Goal: Contribute content: Add original content to the website for others to see

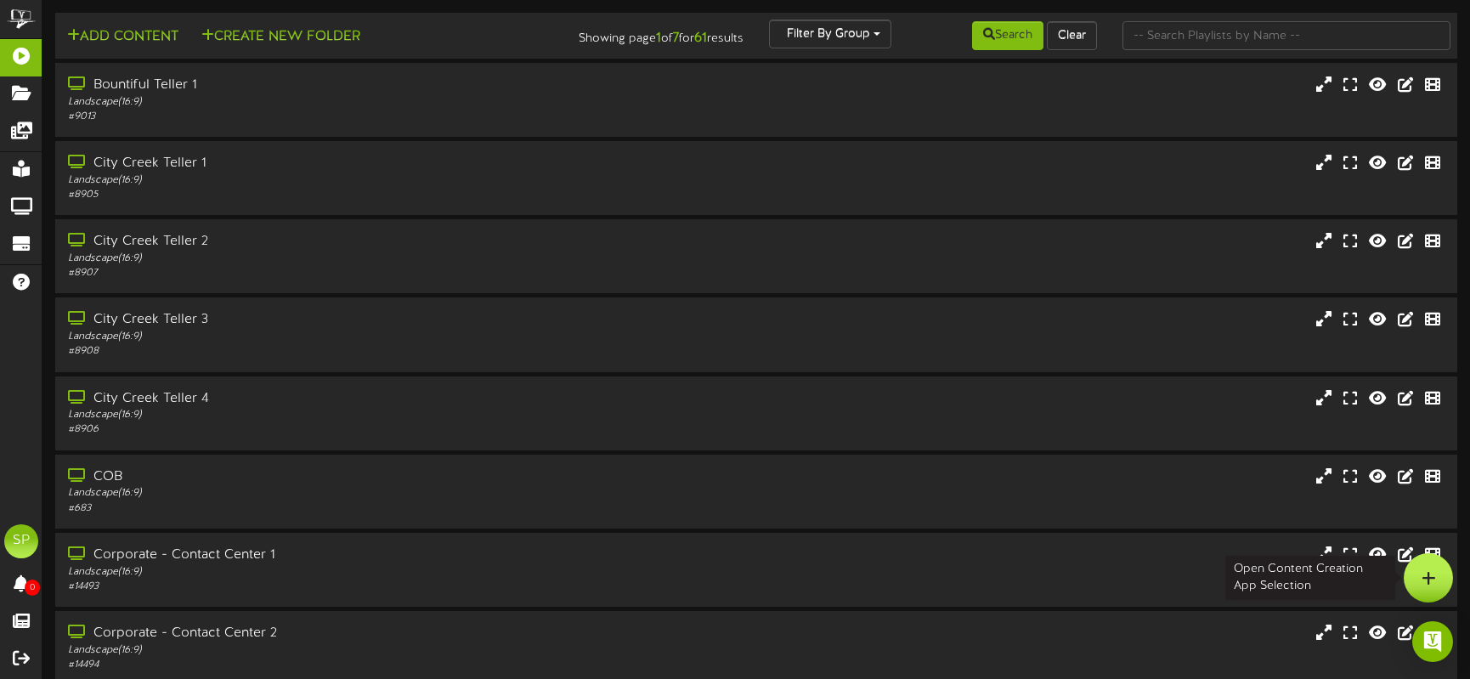
click at [1427, 571] on icon at bounding box center [1429, 577] width 14 height 15
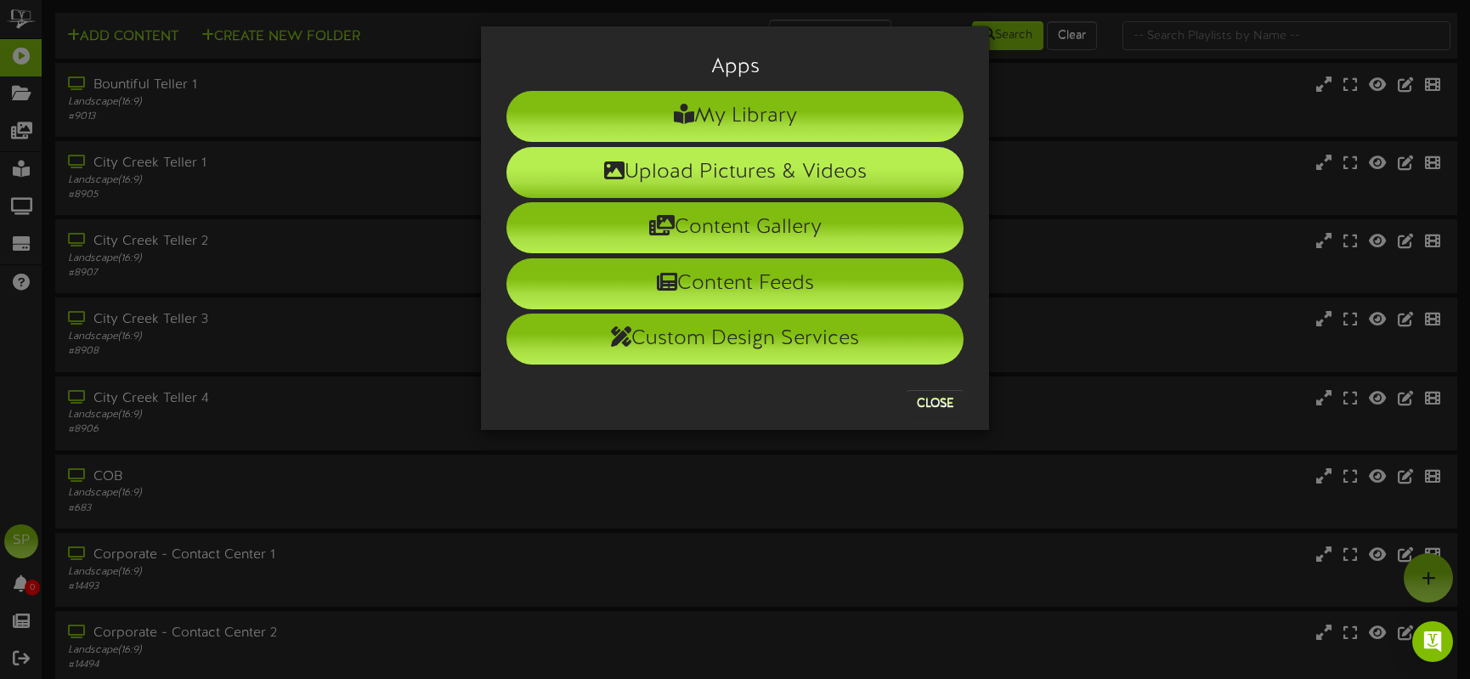
click at [735, 176] on li "Upload Pictures & Videos" at bounding box center [735, 172] width 457 height 51
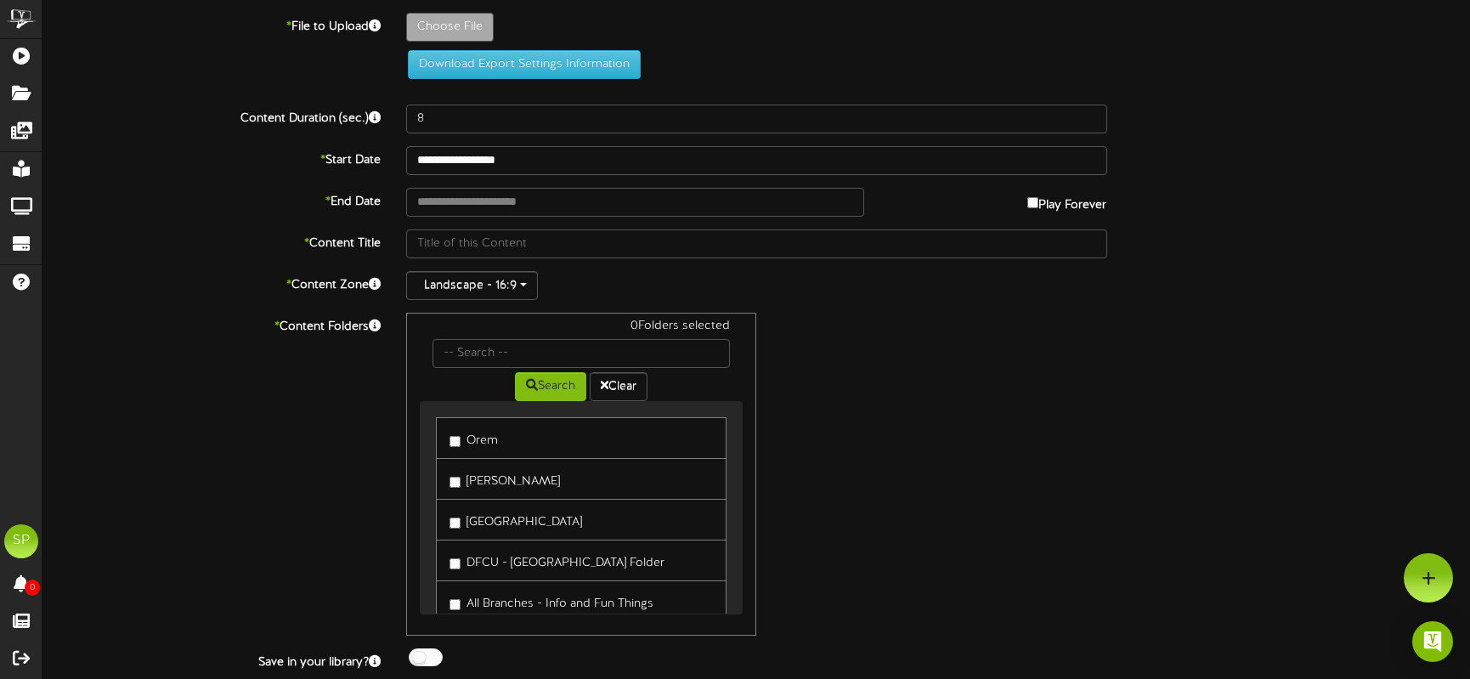
type input "**********"
type input "RHSMedicareTVScreen_1920x1080"
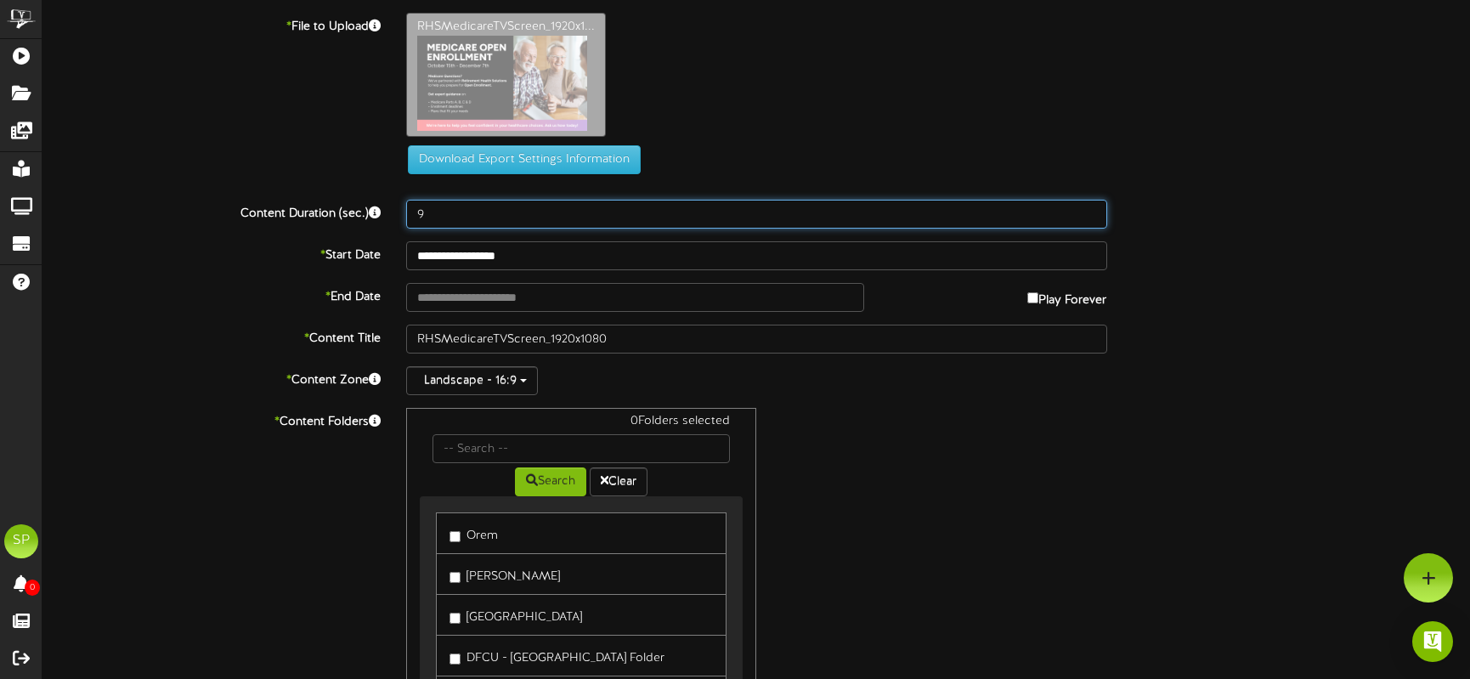
click at [1090, 209] on input "9" at bounding box center [756, 214] width 701 height 29
click at [1090, 209] on input "10" at bounding box center [756, 214] width 701 height 29
click at [1090, 209] on input "11" at bounding box center [756, 214] width 701 height 29
type input "12"
click at [1090, 209] on input "12" at bounding box center [756, 214] width 701 height 29
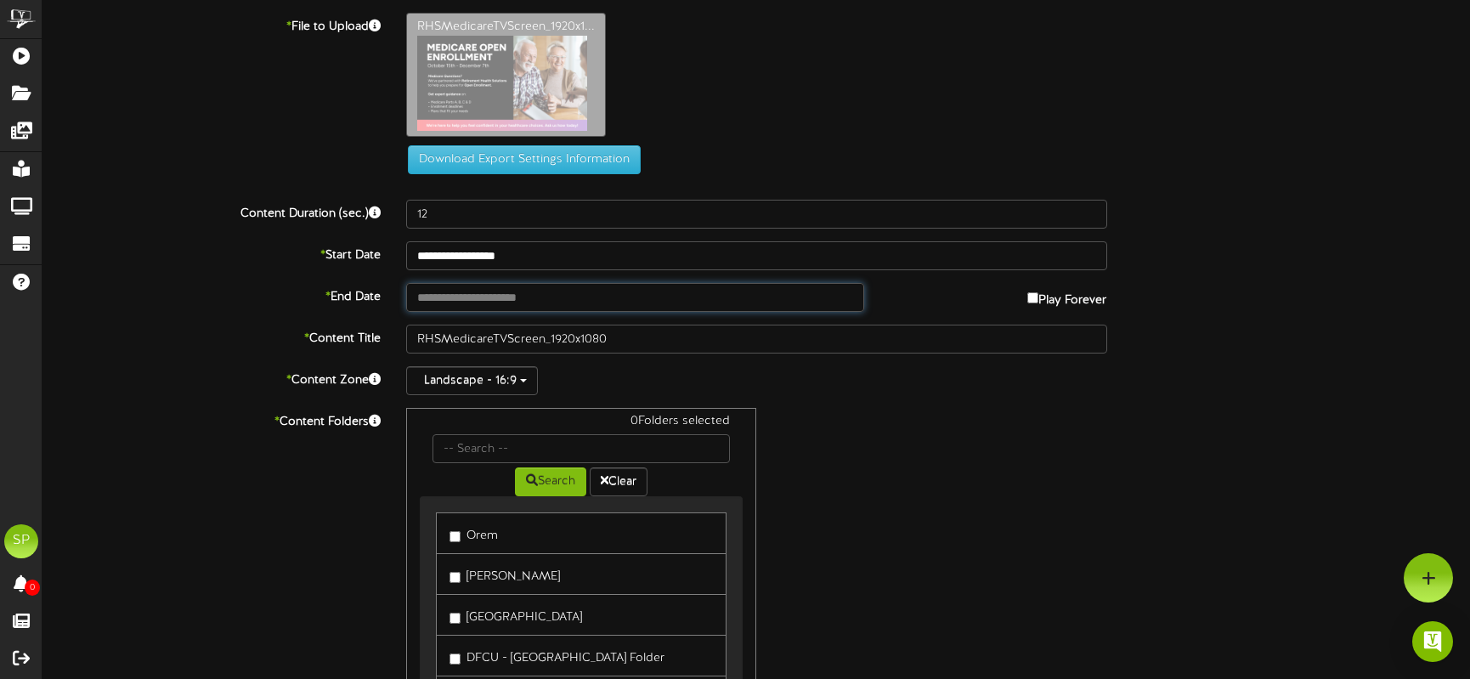
click at [707, 297] on input "text" at bounding box center [635, 297] width 459 height 29
type input "**********"
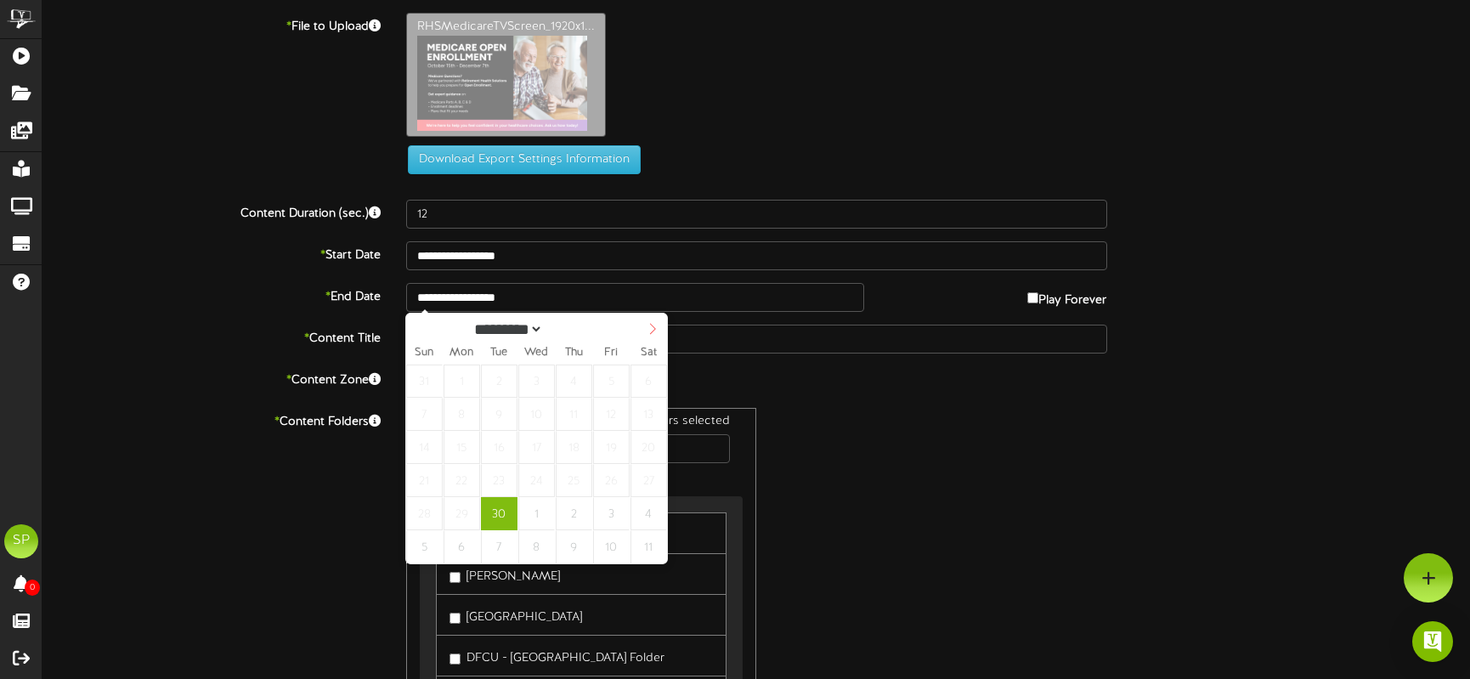
click at [654, 327] on icon at bounding box center [653, 329] width 12 height 12
select select "**"
click at [657, 327] on icon at bounding box center [653, 329] width 12 height 12
type input "**********"
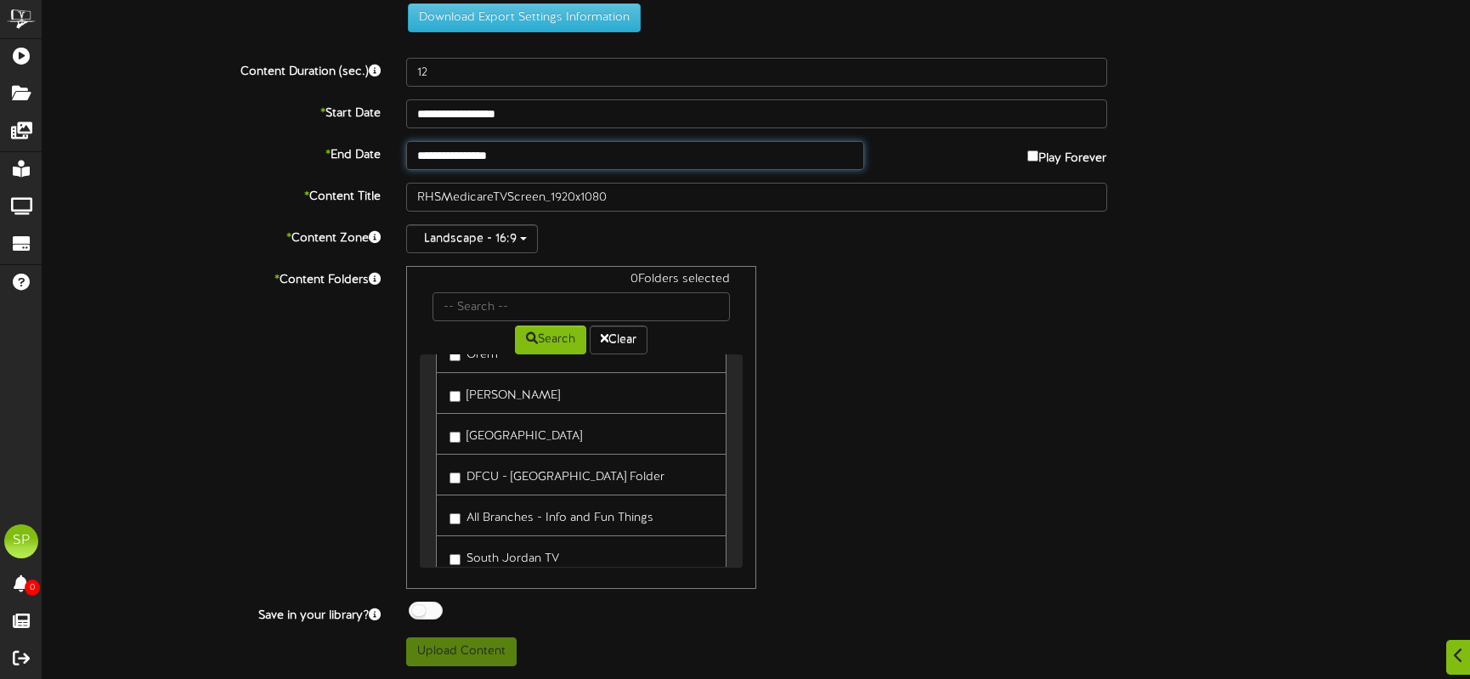
scroll to position [40, 0]
click at [422, 611] on div at bounding box center [426, 611] width 34 height 18
click at [462, 644] on button "Upload Content" at bounding box center [461, 651] width 110 height 29
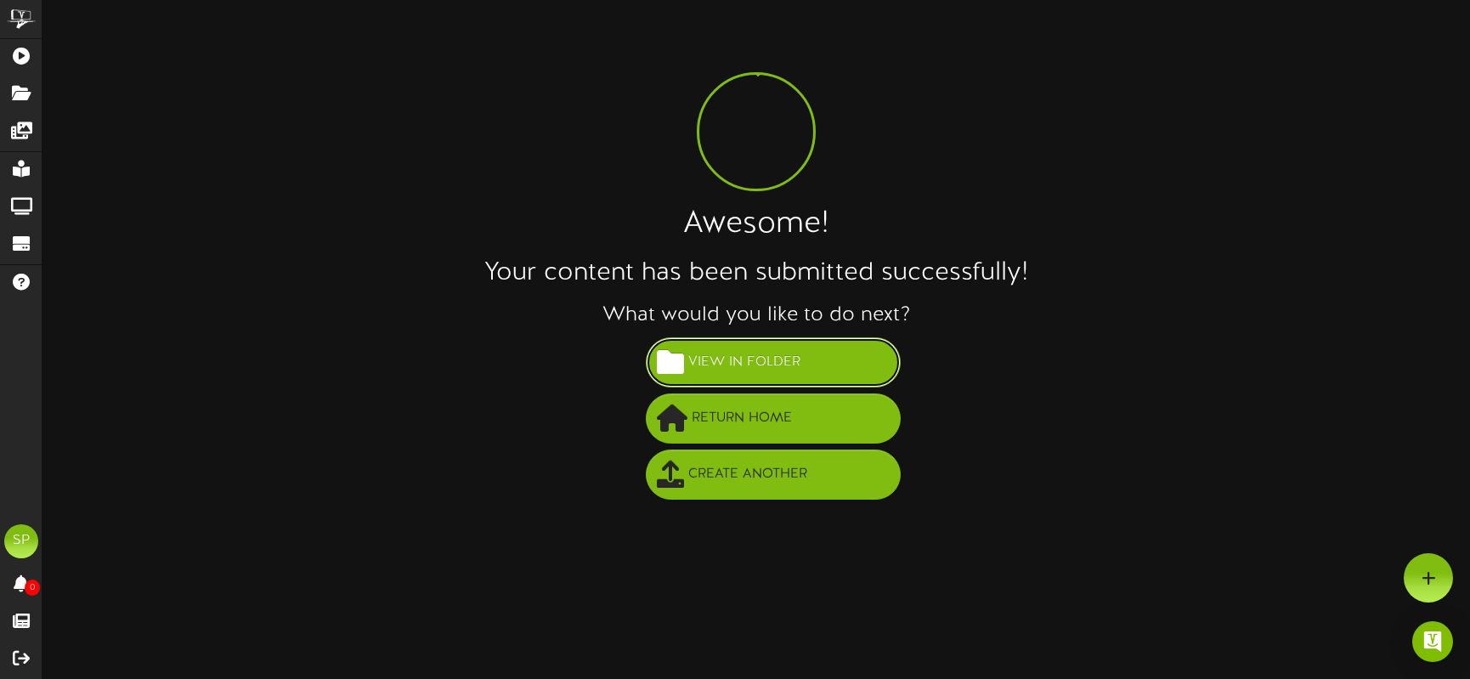
click at [761, 375] on span "View in Folder" at bounding box center [744, 362] width 121 height 28
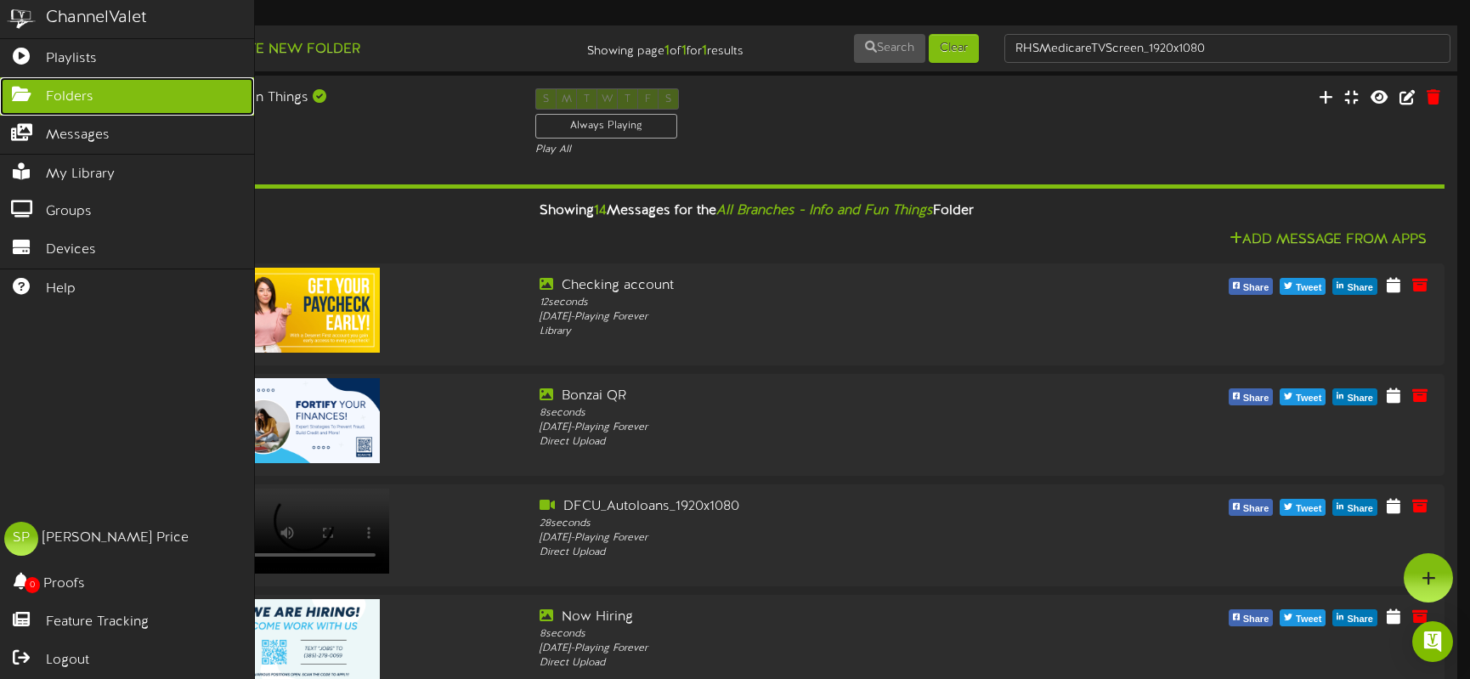
click at [66, 94] on span "Folders" at bounding box center [70, 98] width 48 height 20
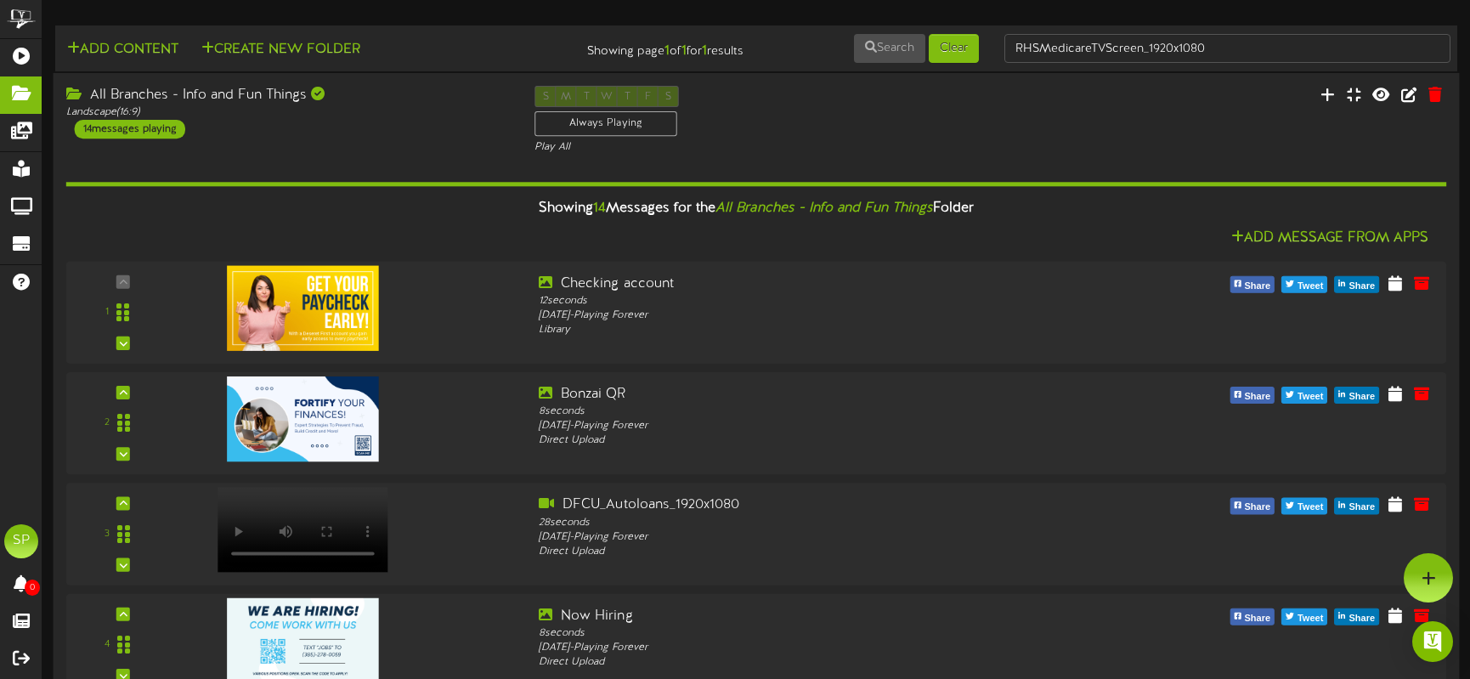
click at [108, 123] on div "14 messages playing" at bounding box center [130, 129] width 110 height 19
click at [120, 130] on div "14 messages playing" at bounding box center [130, 129] width 110 height 19
click at [126, 91] on div "All Branches - Info and Fun Things" at bounding box center [288, 96] width 444 height 20
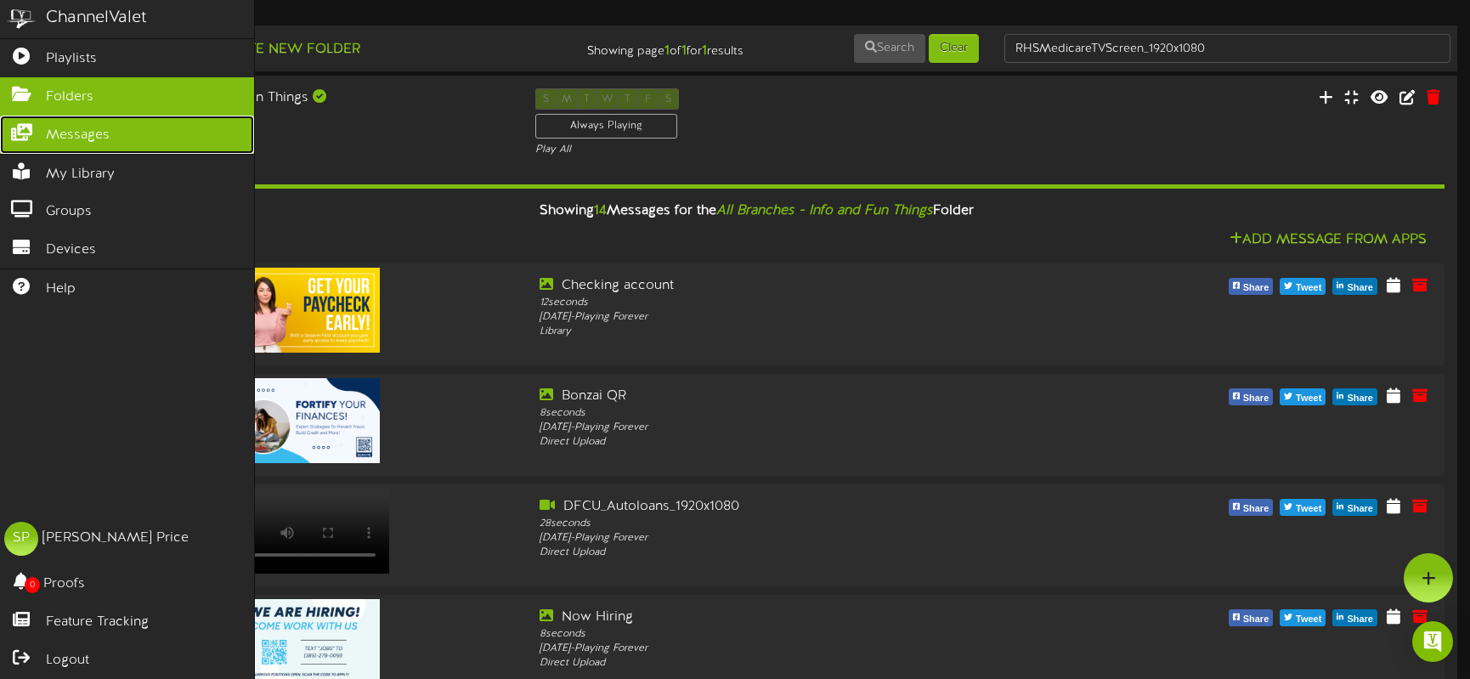
click at [65, 127] on span "Messages" at bounding box center [78, 136] width 64 height 20
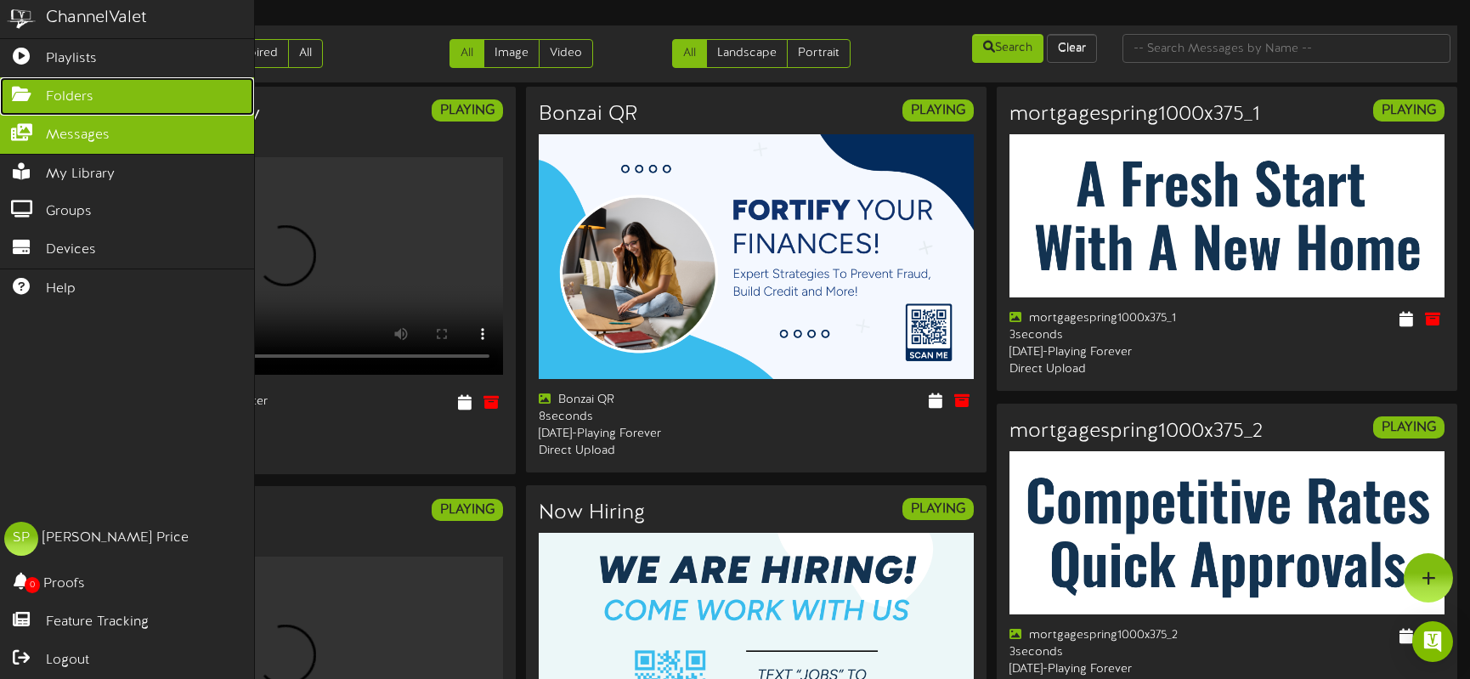
click at [72, 98] on span "Folders" at bounding box center [70, 98] width 48 height 20
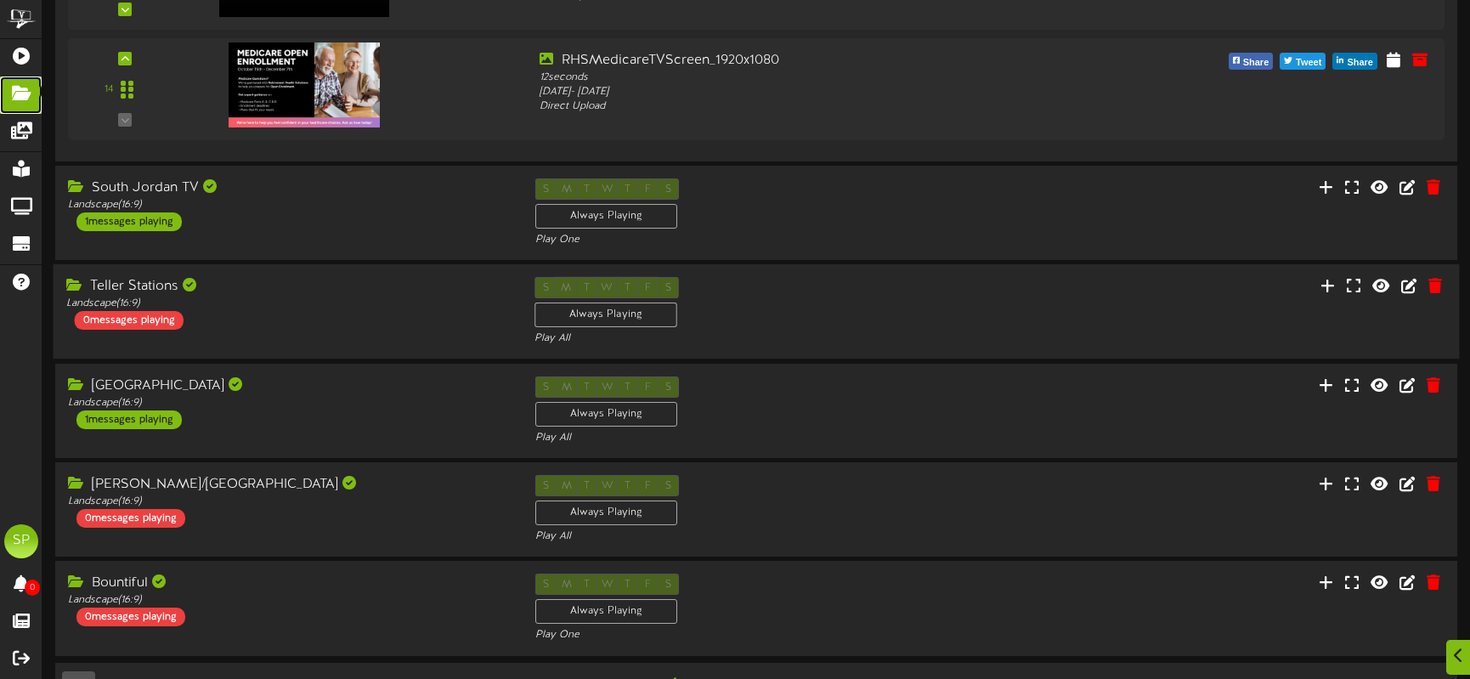
scroll to position [2103, 0]
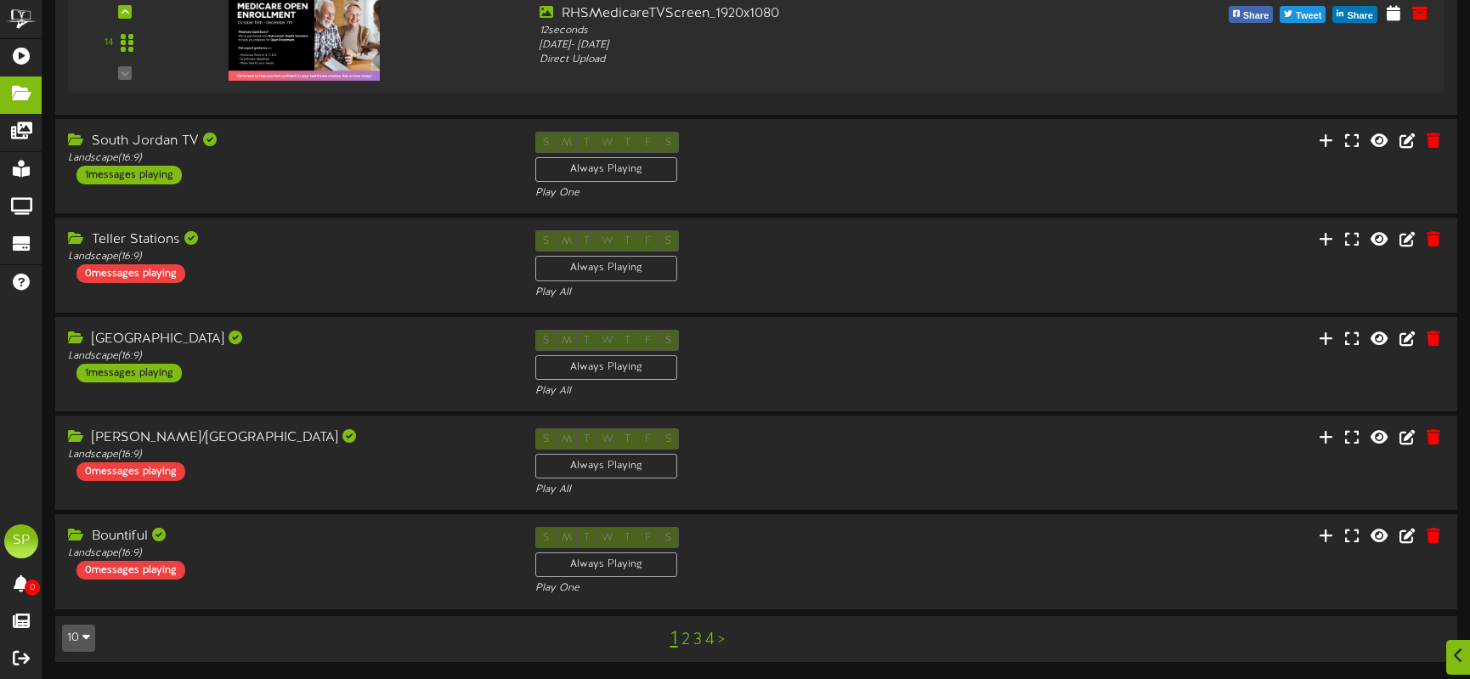
click at [685, 635] on link "2" at bounding box center [686, 640] width 8 height 19
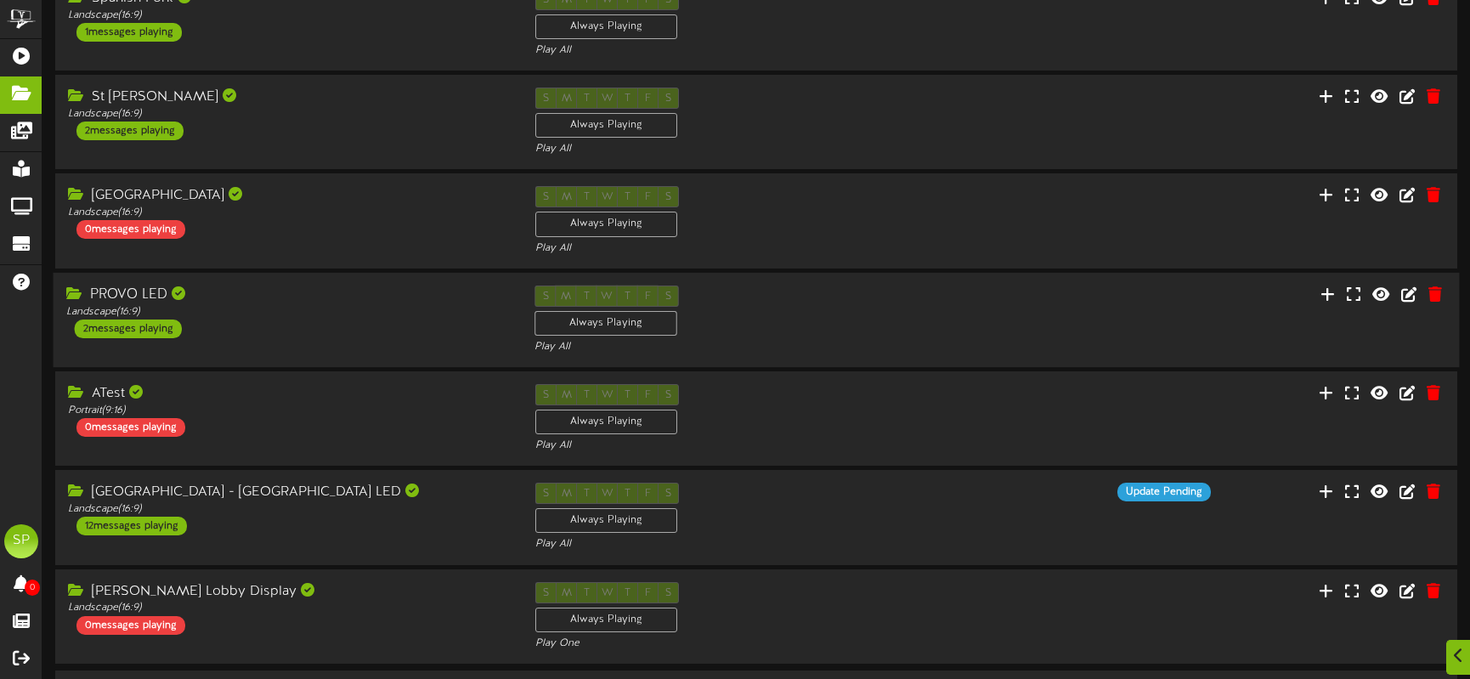
scroll to position [450, 0]
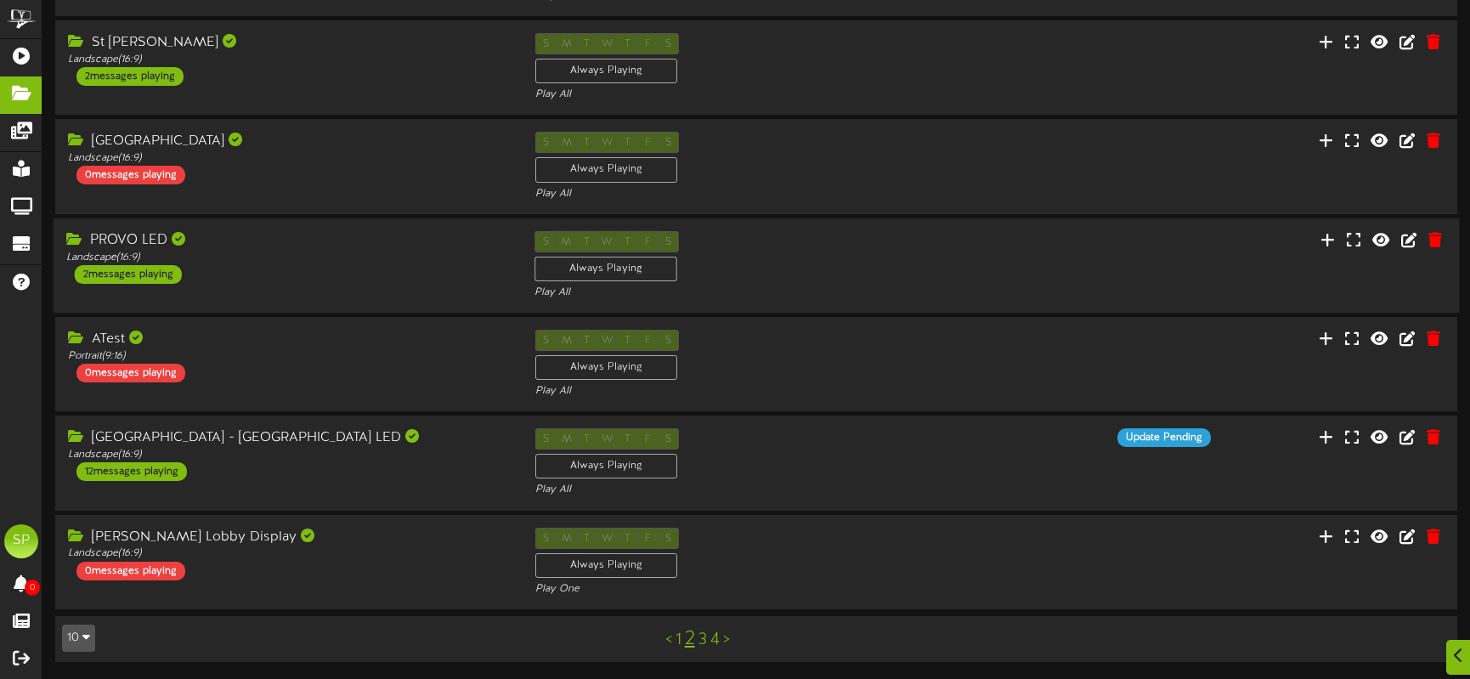
click at [120, 274] on div "2 messages playing" at bounding box center [128, 274] width 107 height 19
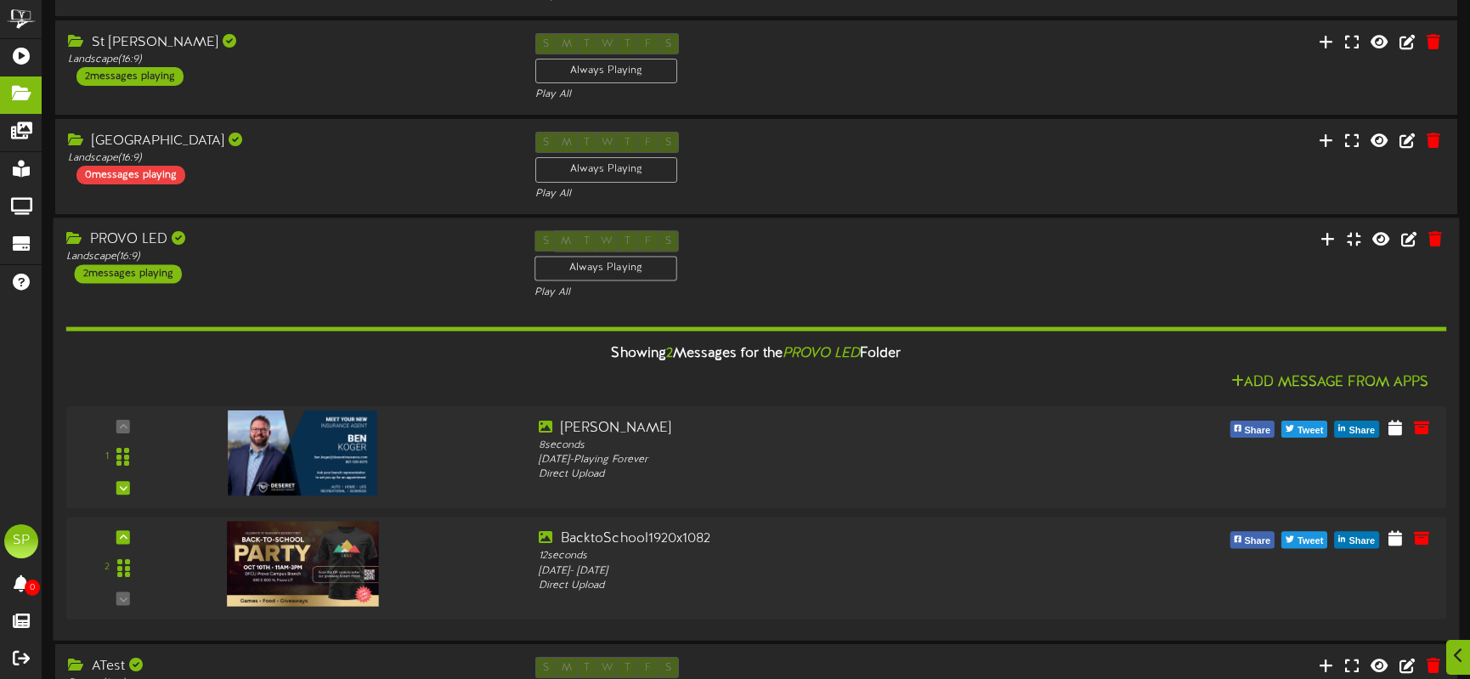
click at [121, 273] on div "2 messages playing" at bounding box center [128, 273] width 107 height 19
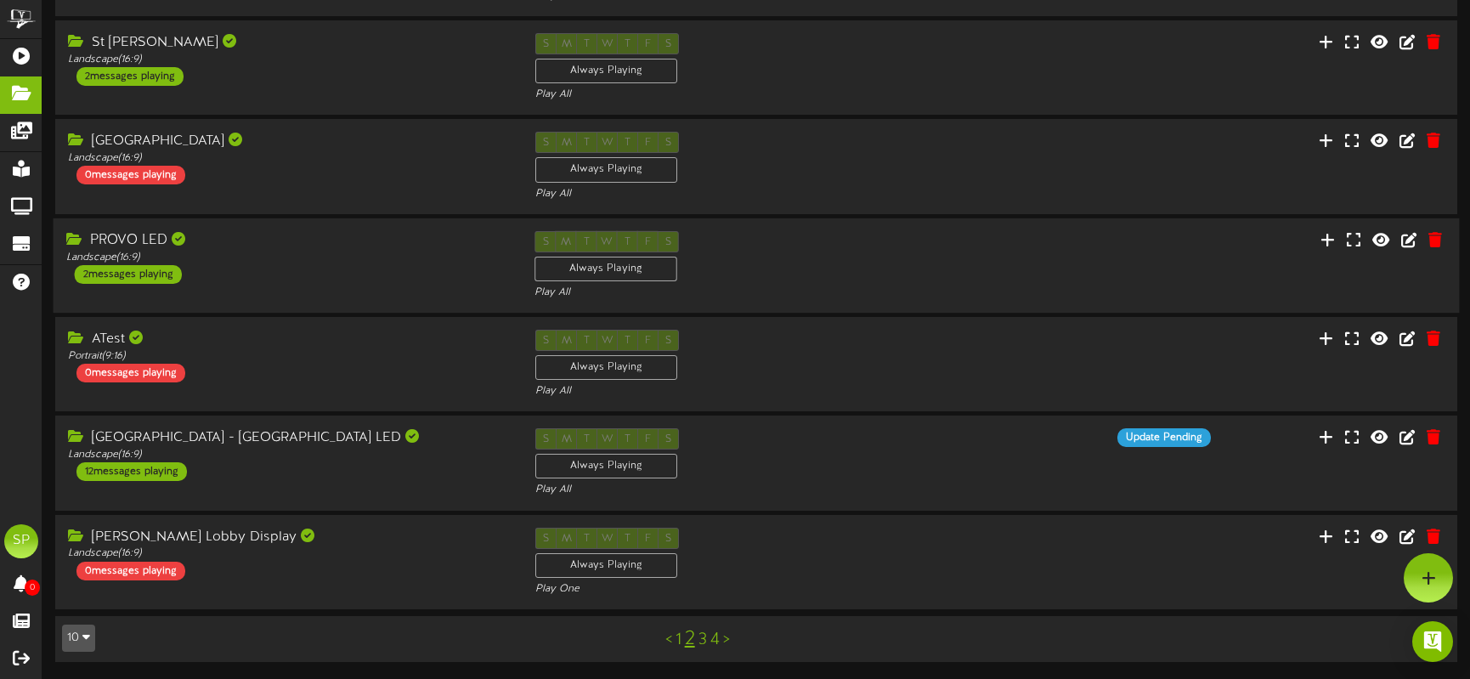
scroll to position [0, 0]
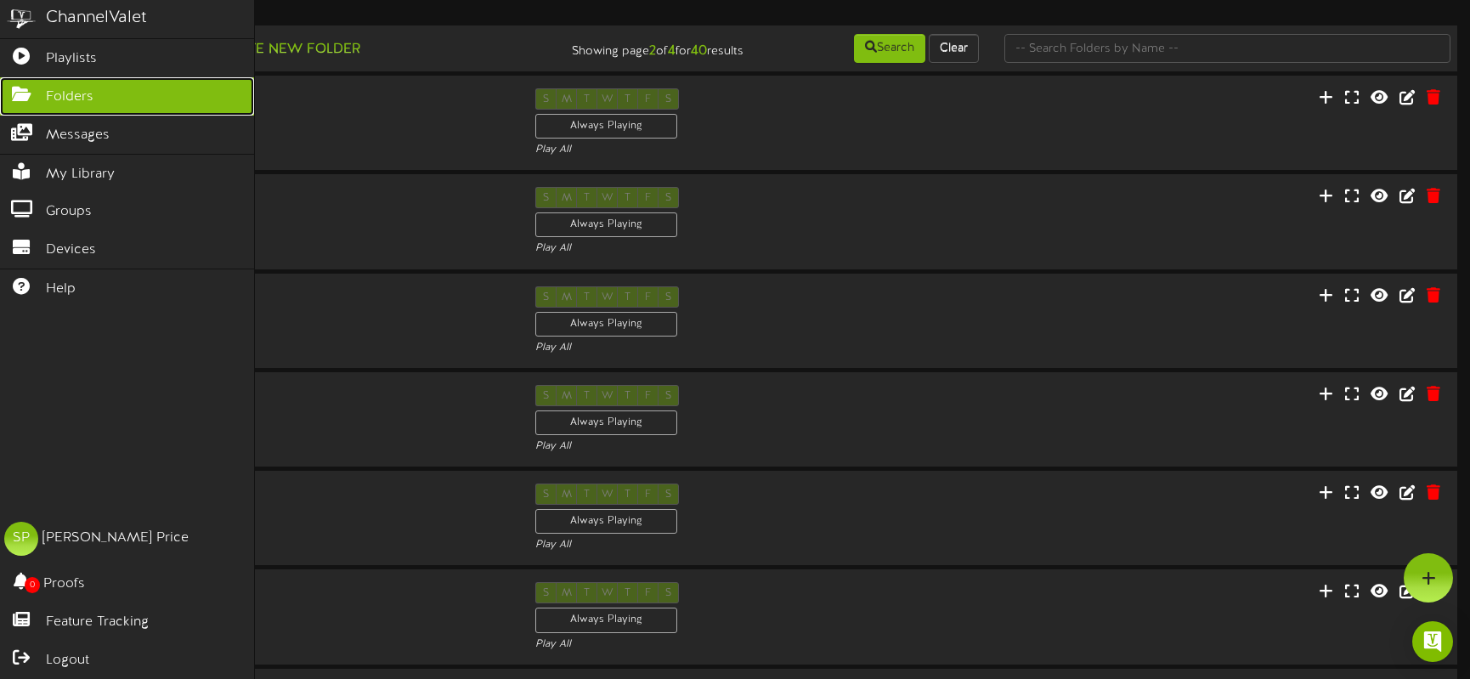
click at [59, 93] on span "Folders" at bounding box center [70, 98] width 48 height 20
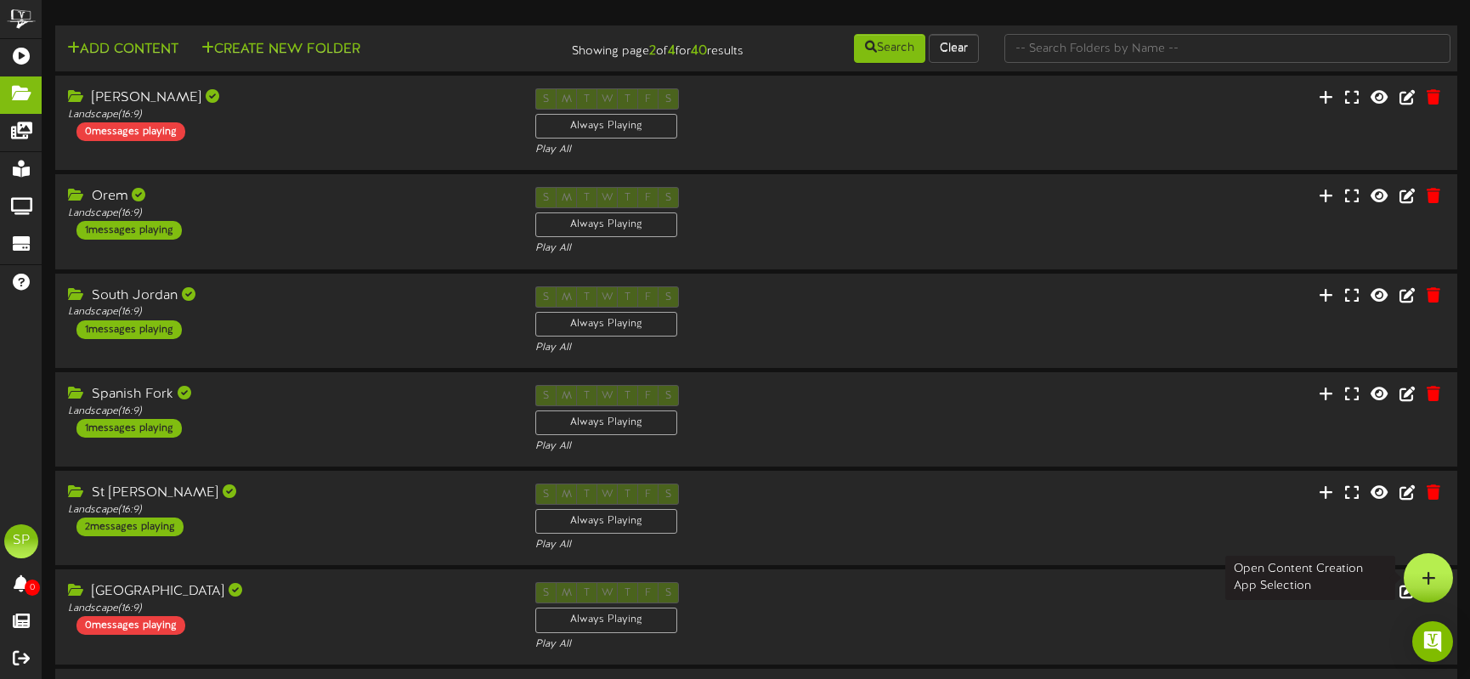
click at [1435, 575] on div at bounding box center [1428, 577] width 49 height 49
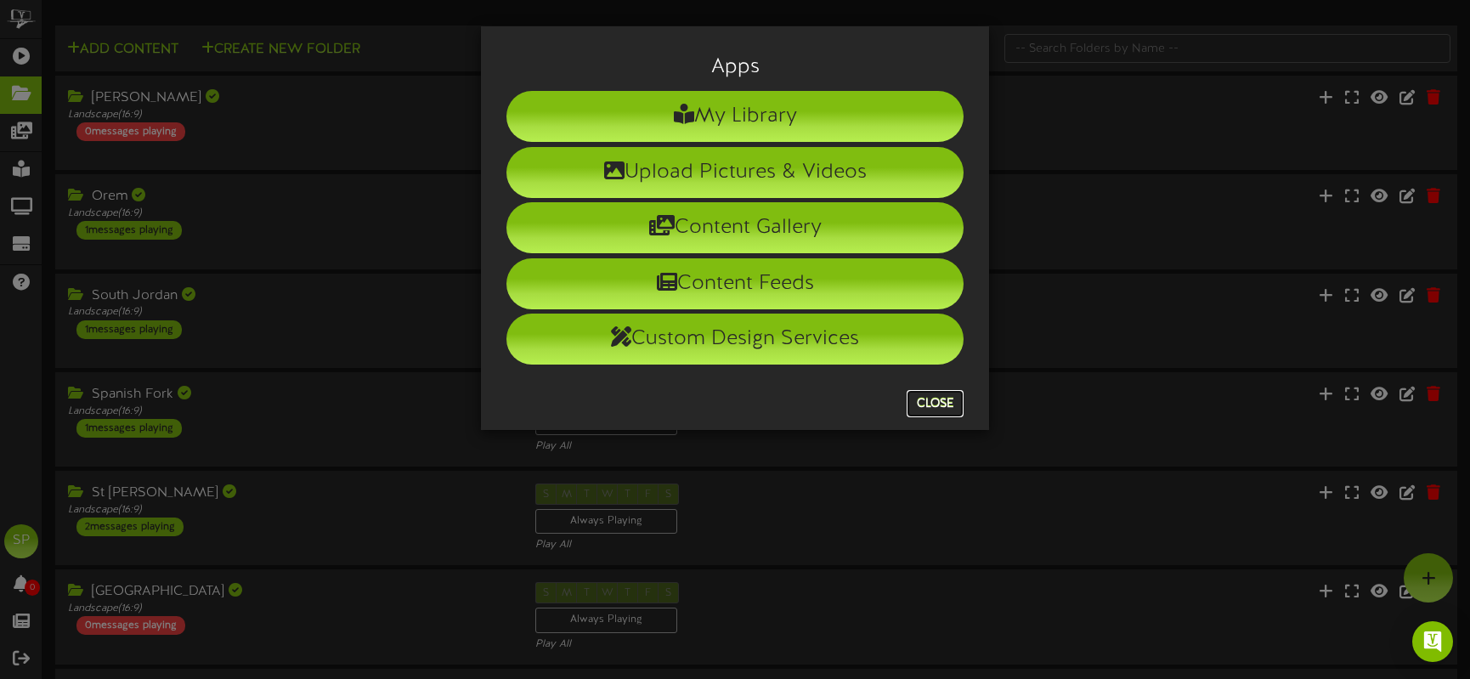
click at [937, 400] on button "Close" at bounding box center [935, 403] width 57 height 27
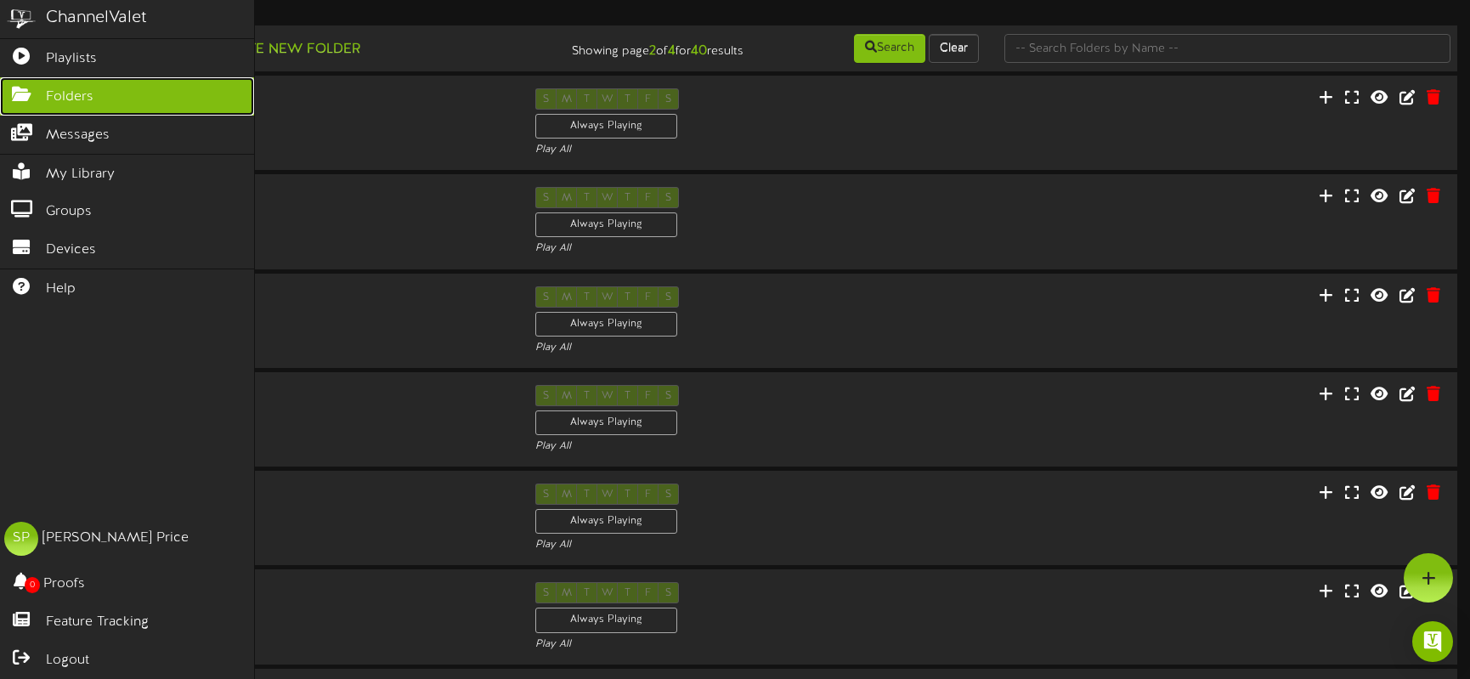
click at [55, 93] on span "Folders" at bounding box center [70, 98] width 48 height 20
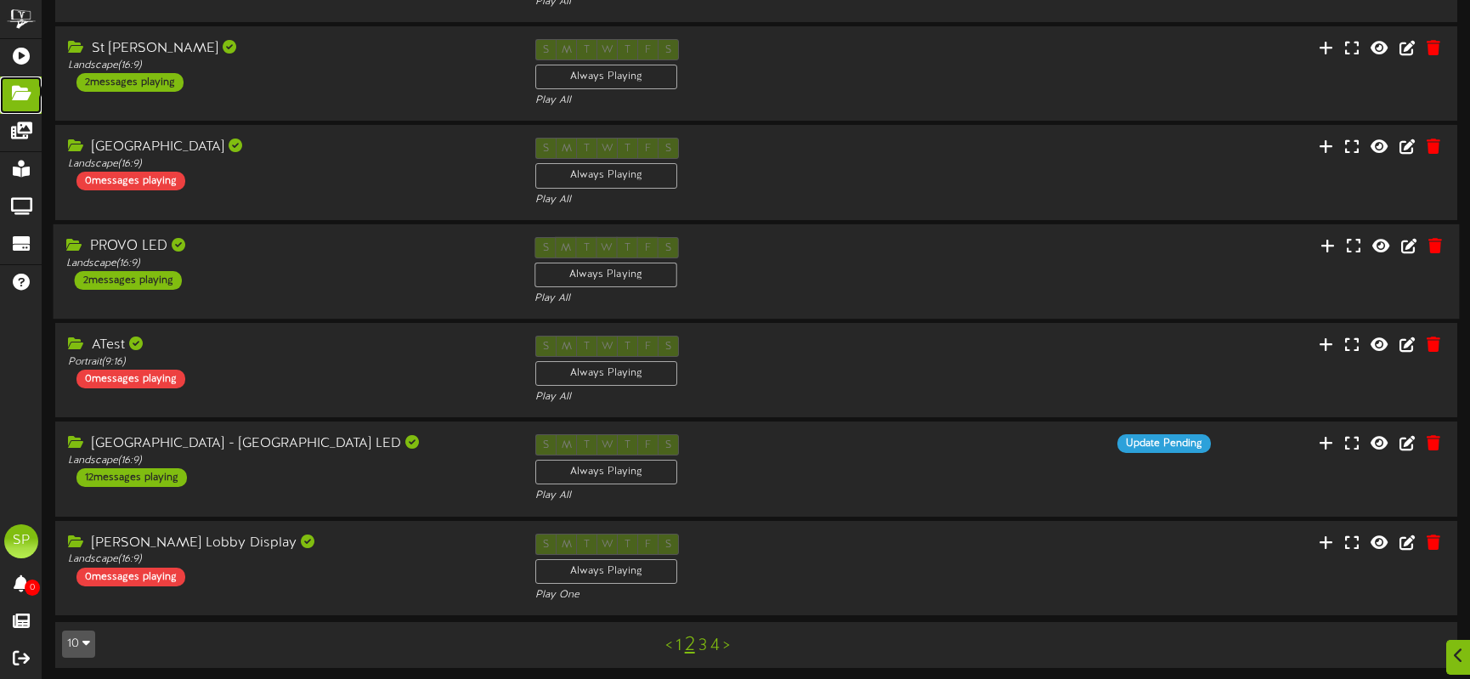
scroll to position [450, 0]
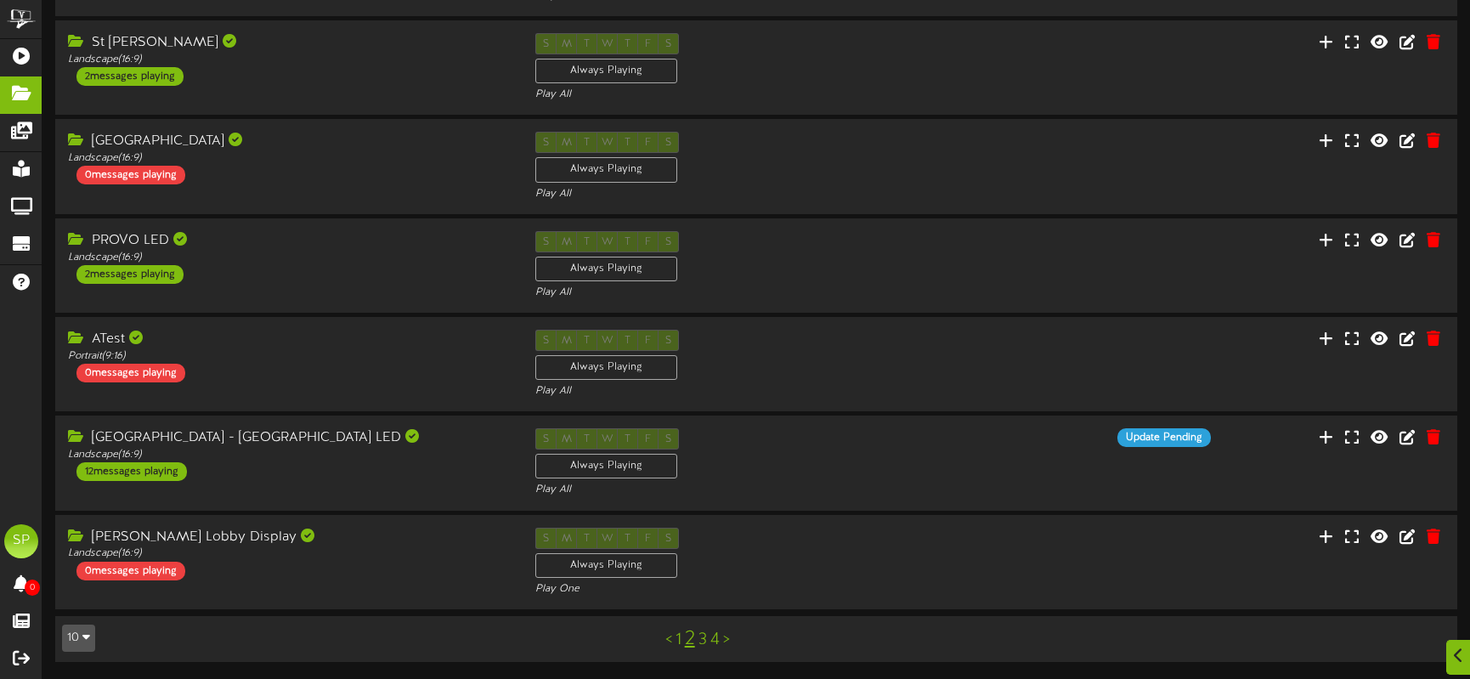
click at [703, 637] on link "3" at bounding box center [703, 640] width 8 height 19
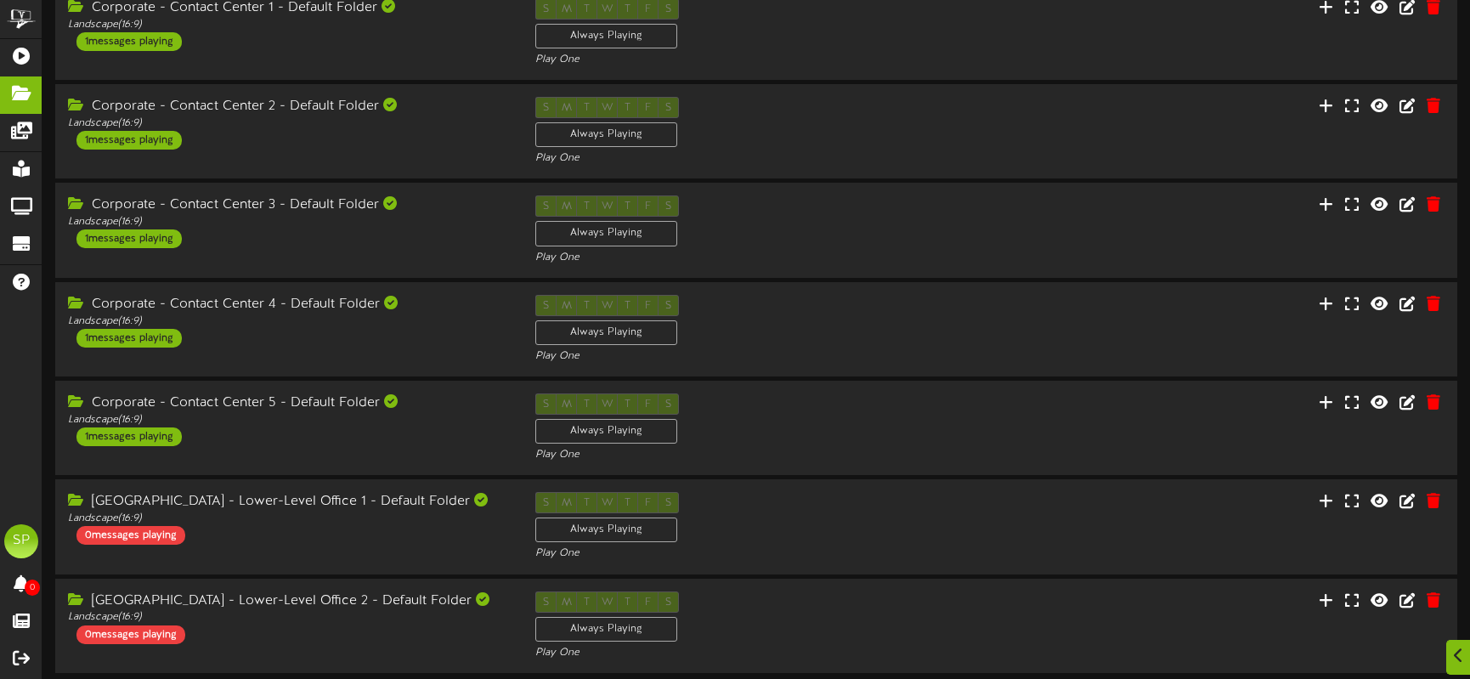
scroll to position [450, 0]
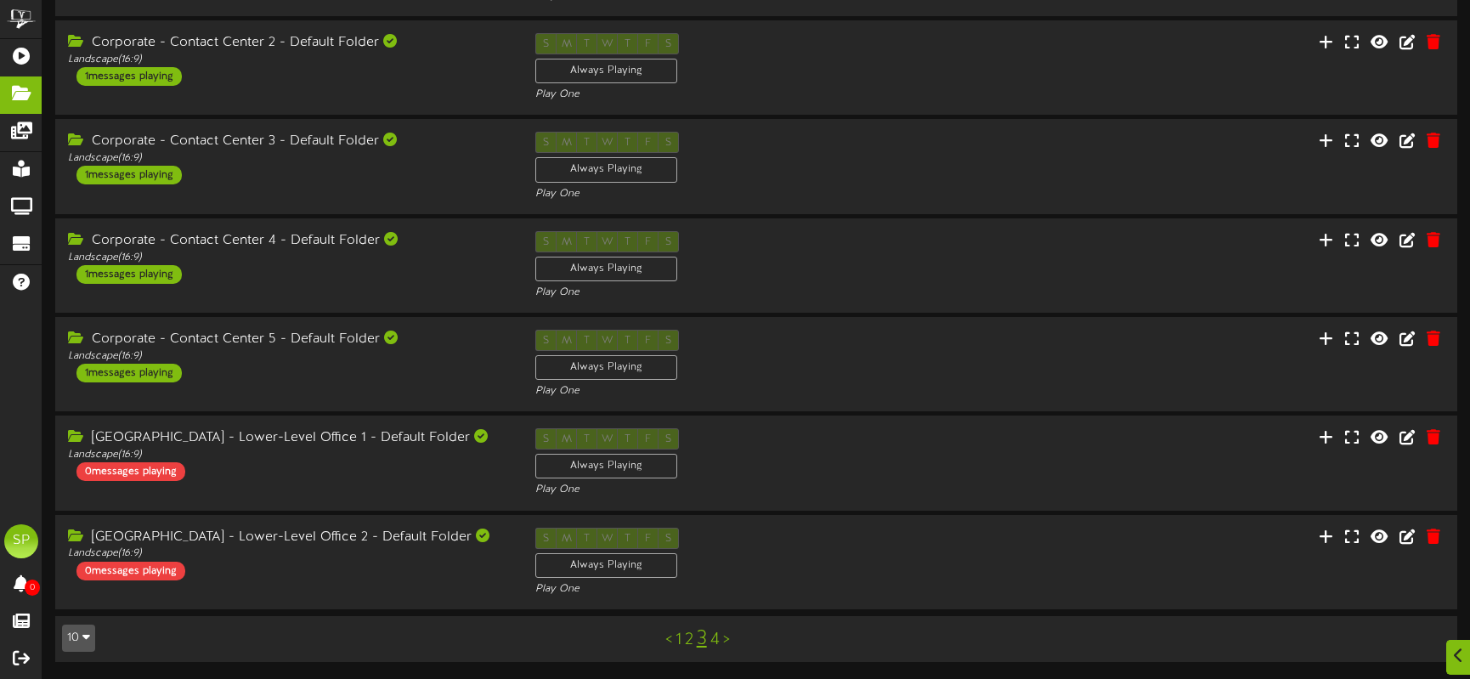
click at [715, 637] on link "4" at bounding box center [715, 640] width 9 height 19
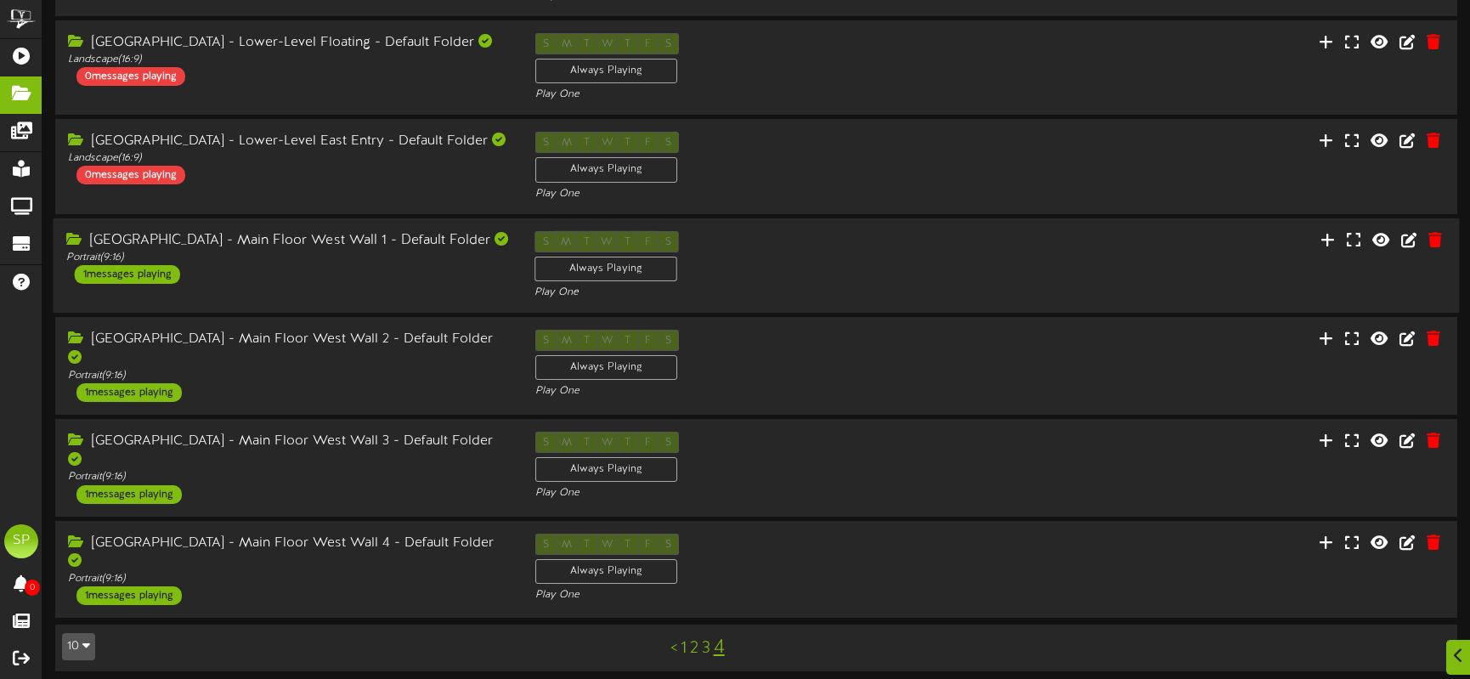
scroll to position [449, 0]
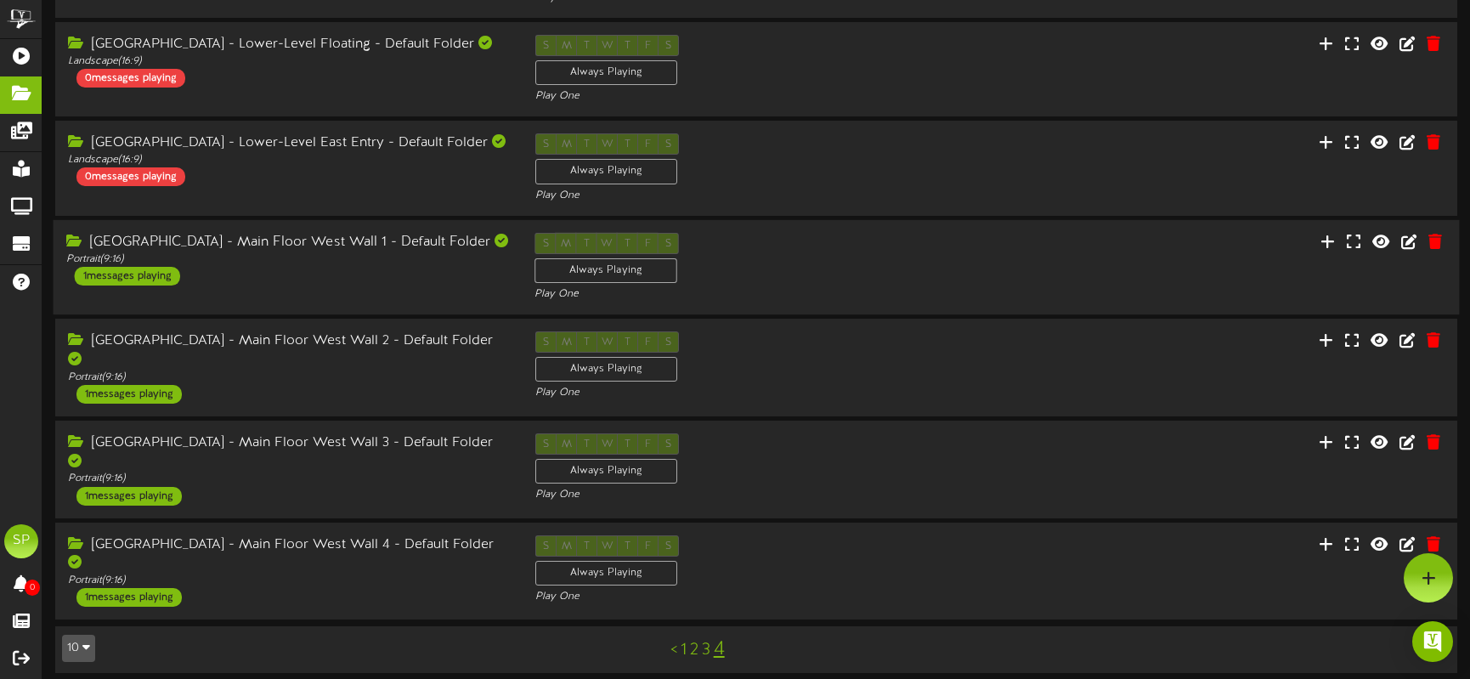
click at [123, 276] on div "1 messages playing" at bounding box center [127, 276] width 105 height 19
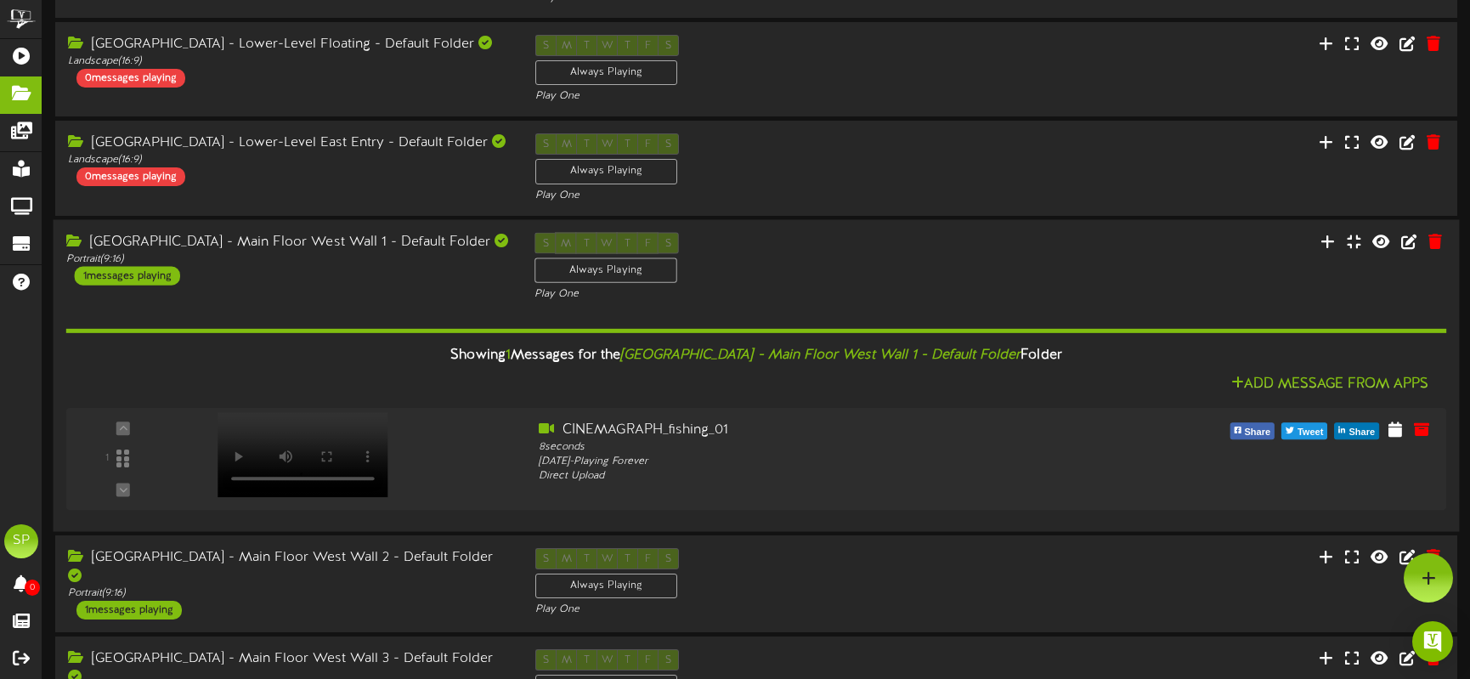
click at [123, 276] on div "1 messages playing" at bounding box center [127, 275] width 105 height 19
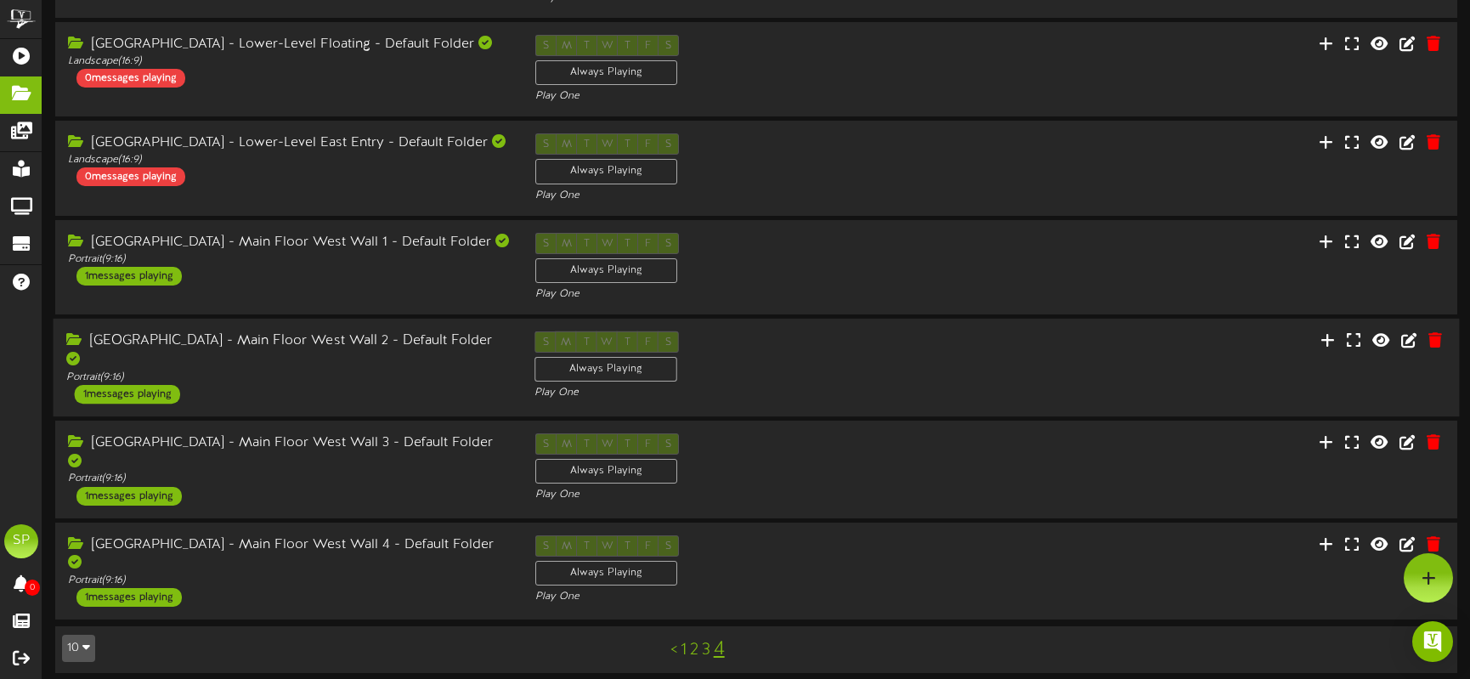
click at [125, 385] on div "1 messages playing" at bounding box center [127, 394] width 105 height 19
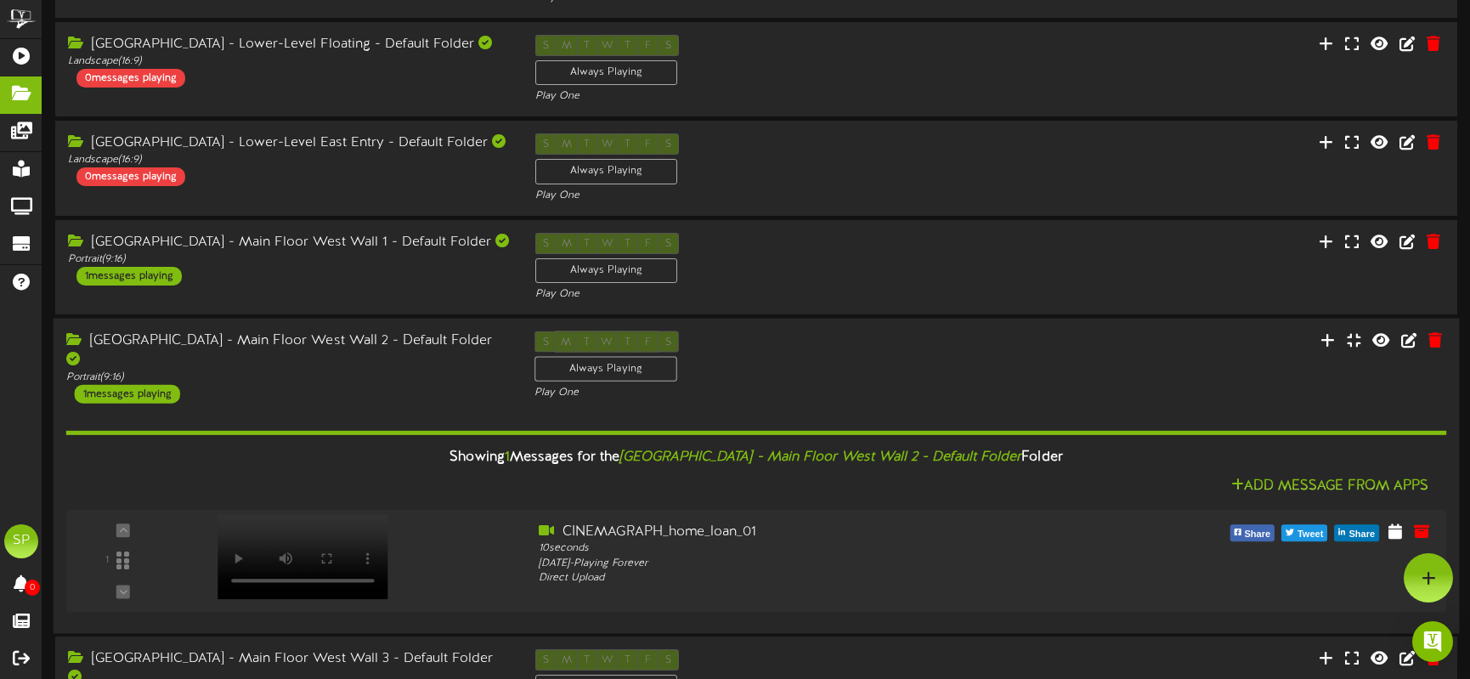
click at [124, 384] on div "1 messages playing" at bounding box center [127, 393] width 105 height 19
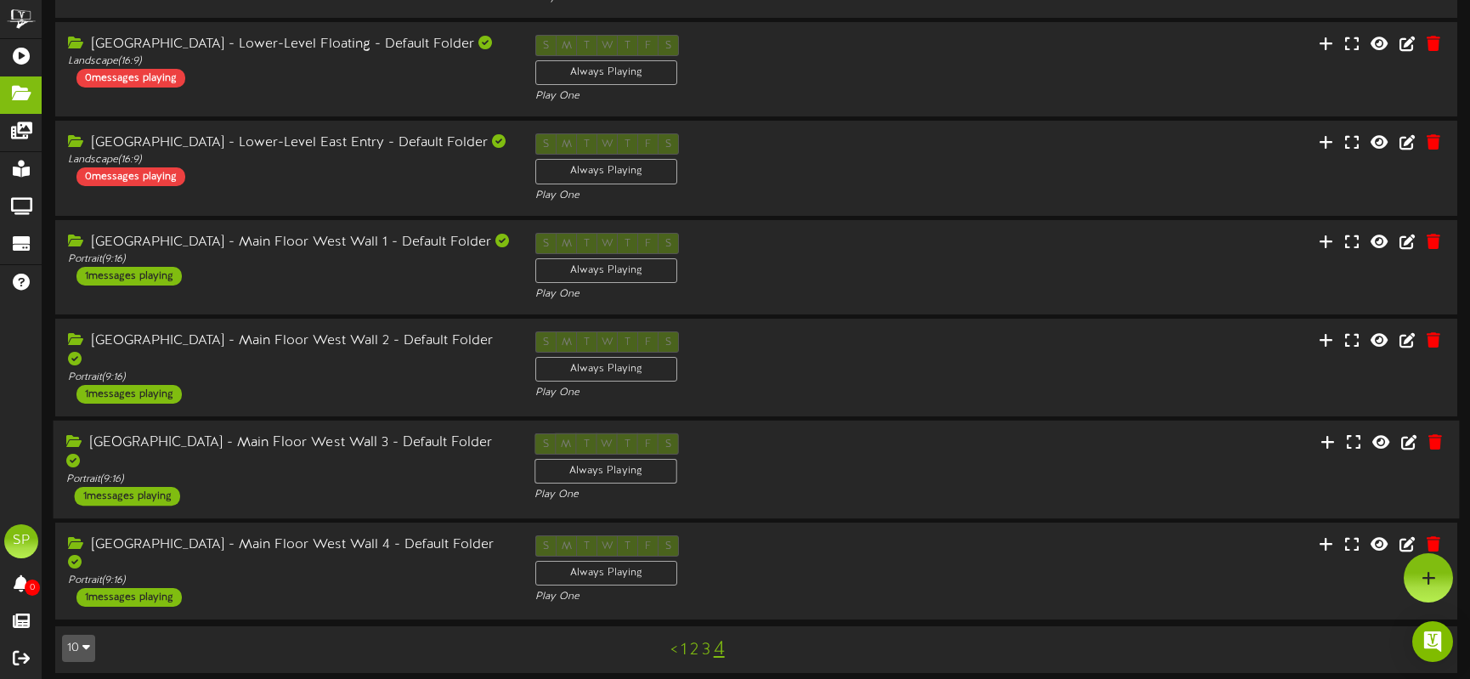
click at [127, 487] on div "1 messages playing" at bounding box center [127, 496] width 105 height 19
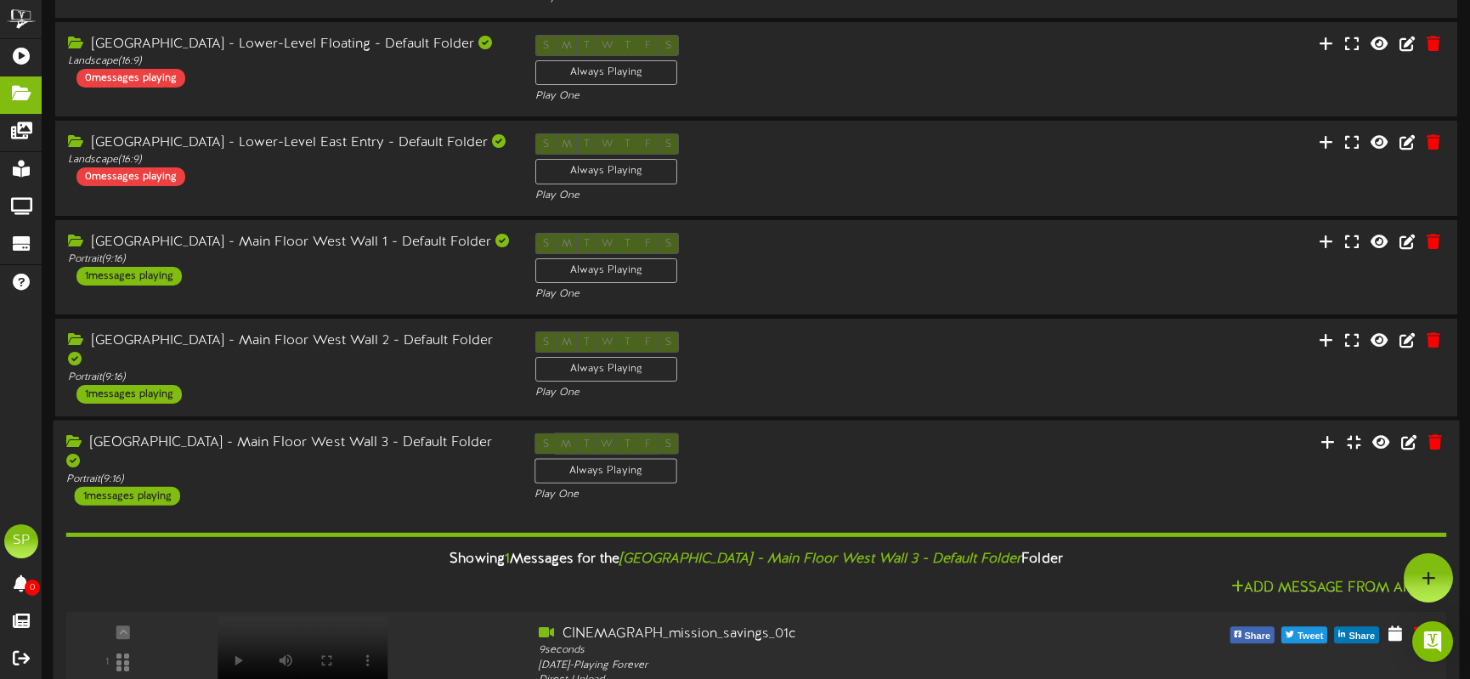
click at [126, 486] on div "1 messages playing" at bounding box center [127, 495] width 105 height 19
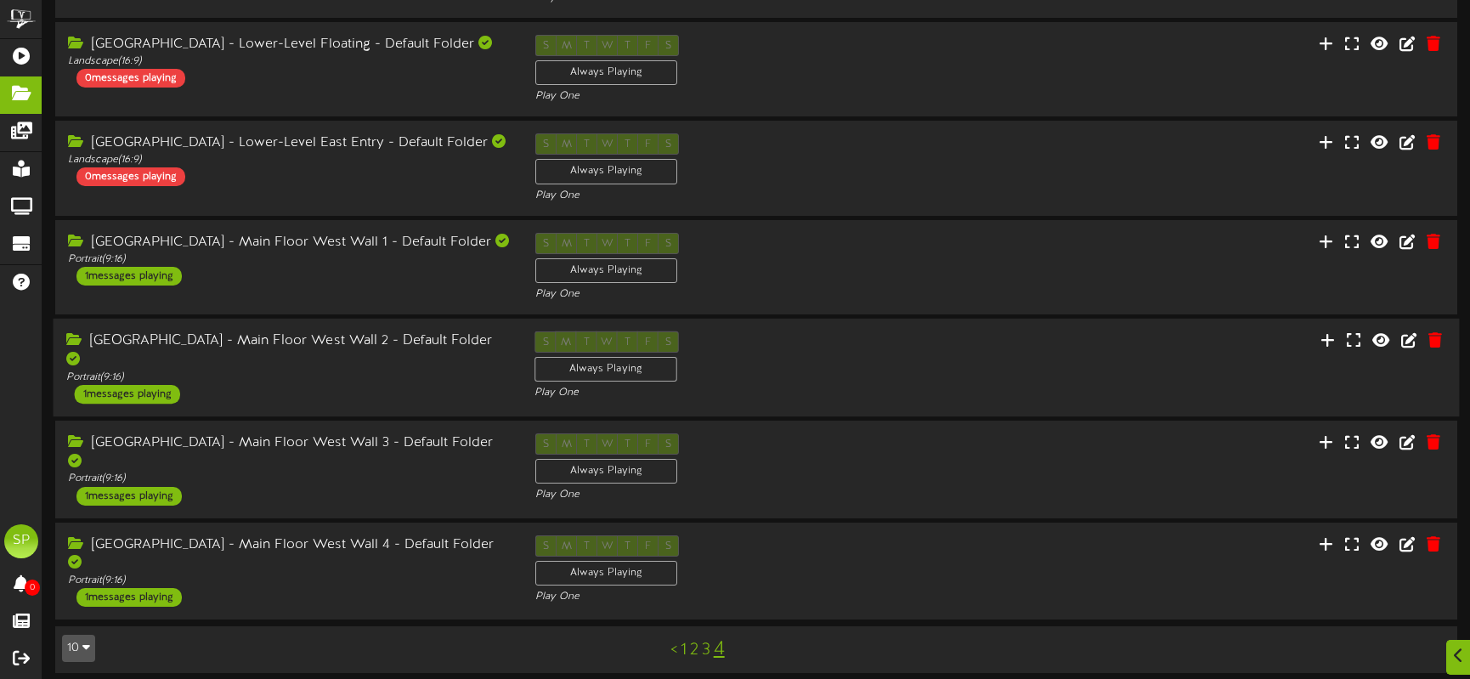
scroll to position [450, 0]
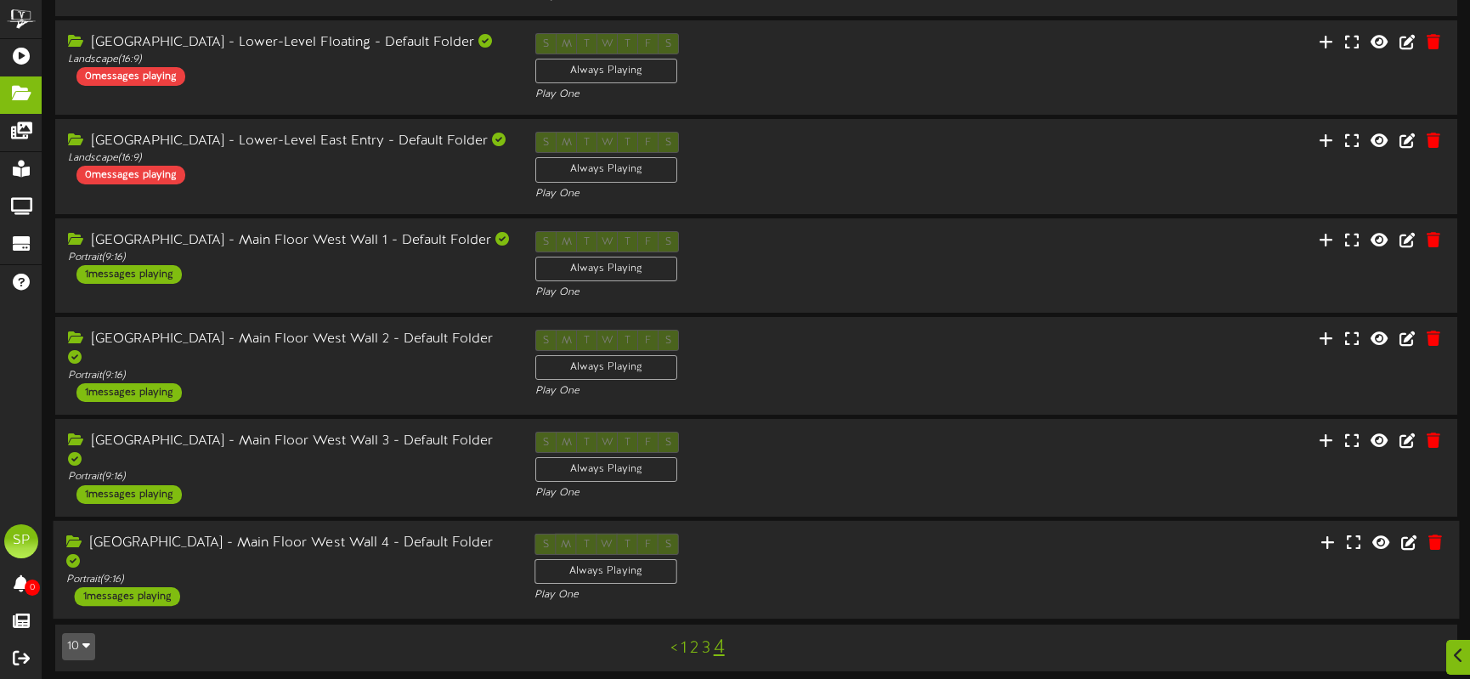
click at [130, 587] on div "1 messages playing" at bounding box center [127, 596] width 105 height 19
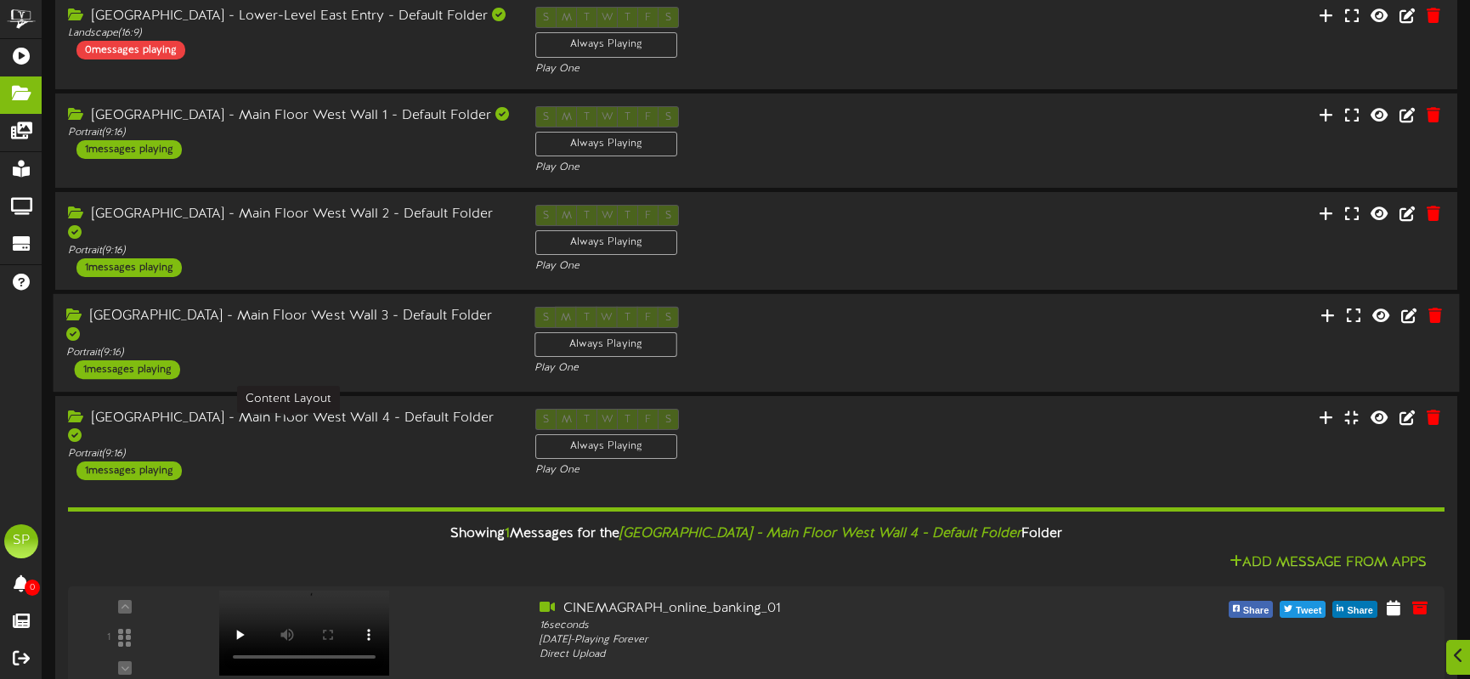
scroll to position [576, 0]
click at [121, 461] on div "1 messages playing" at bounding box center [127, 470] width 105 height 19
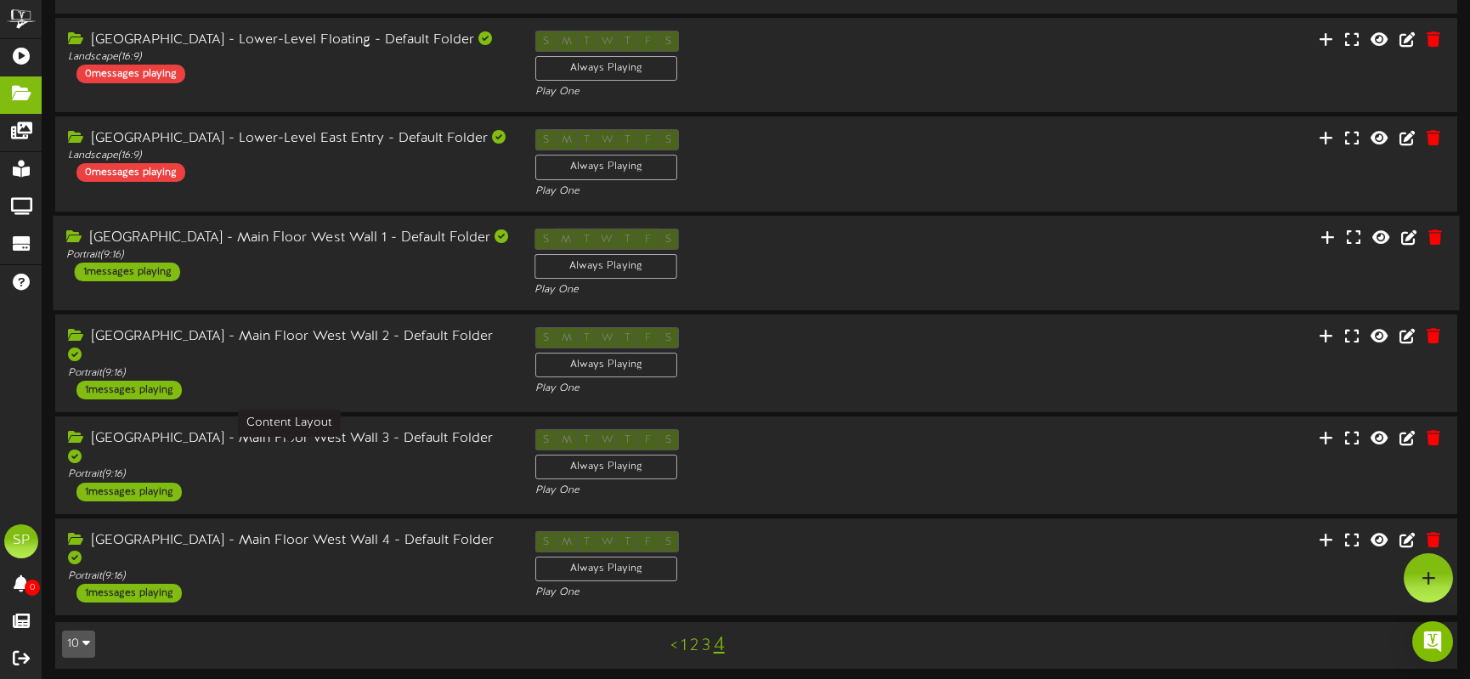
scroll to position [450, 0]
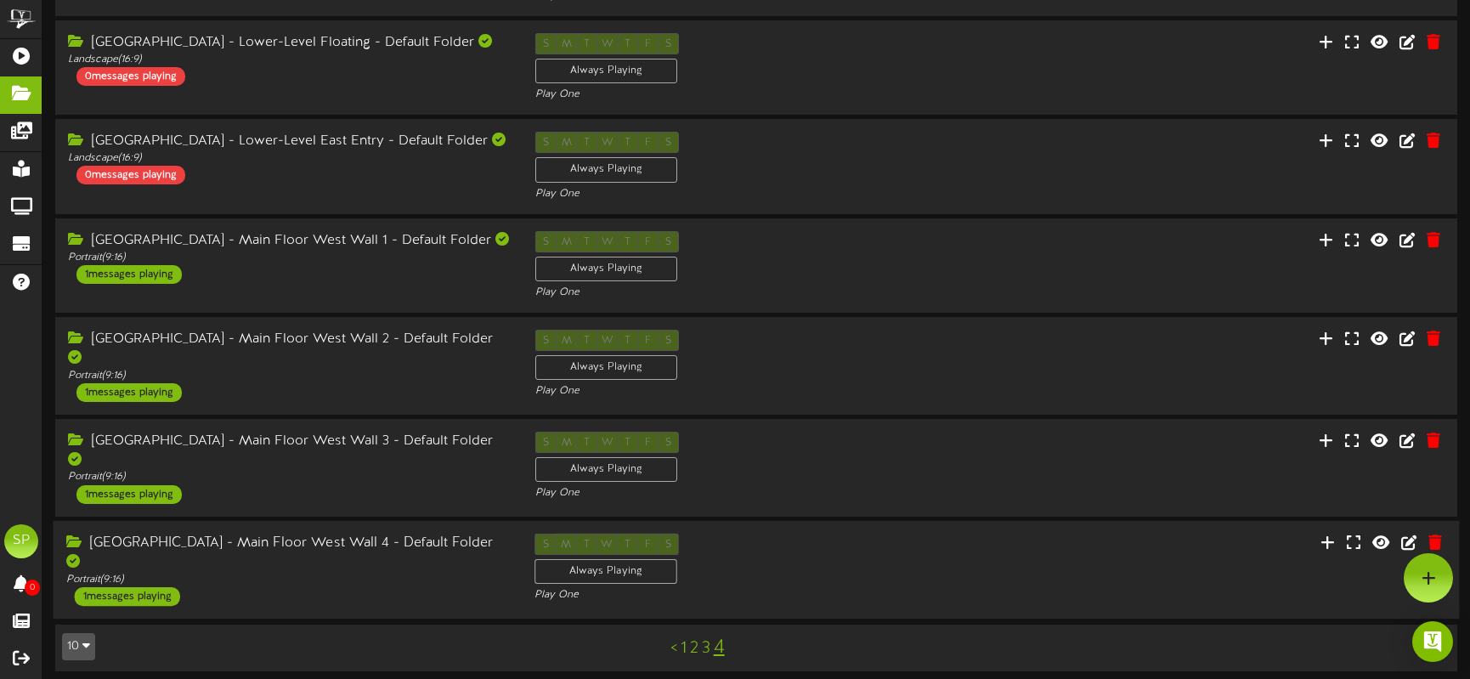
click at [124, 587] on div "1 messages playing" at bounding box center [127, 596] width 105 height 19
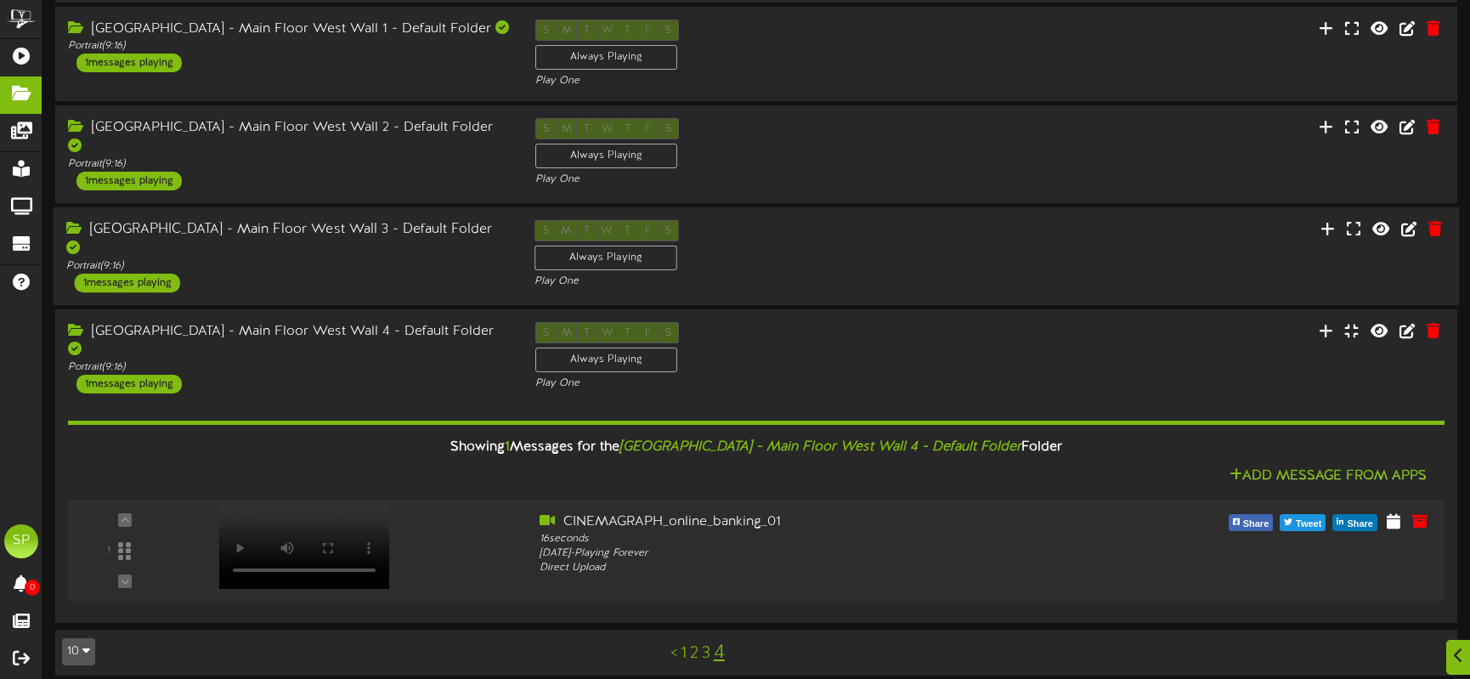
scroll to position [667, 0]
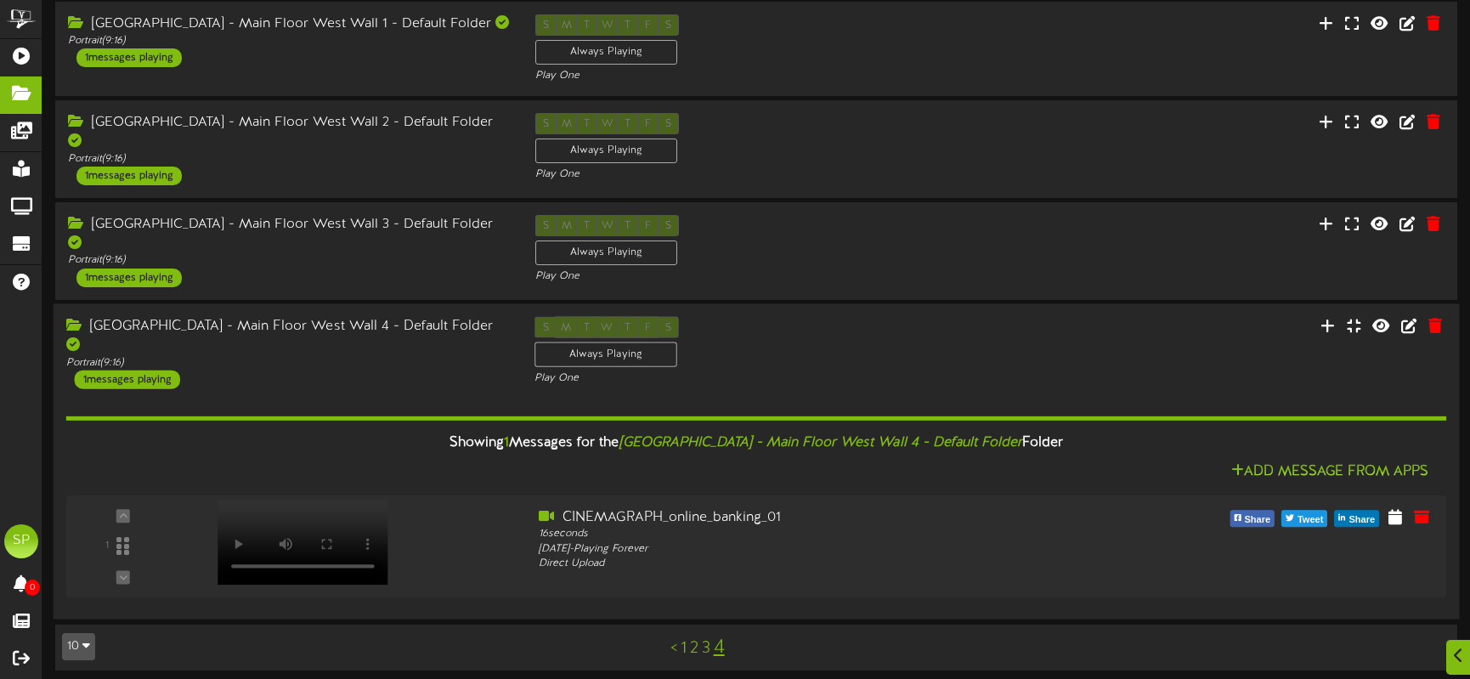
click at [123, 370] on div "1 messages playing" at bounding box center [127, 379] width 105 height 19
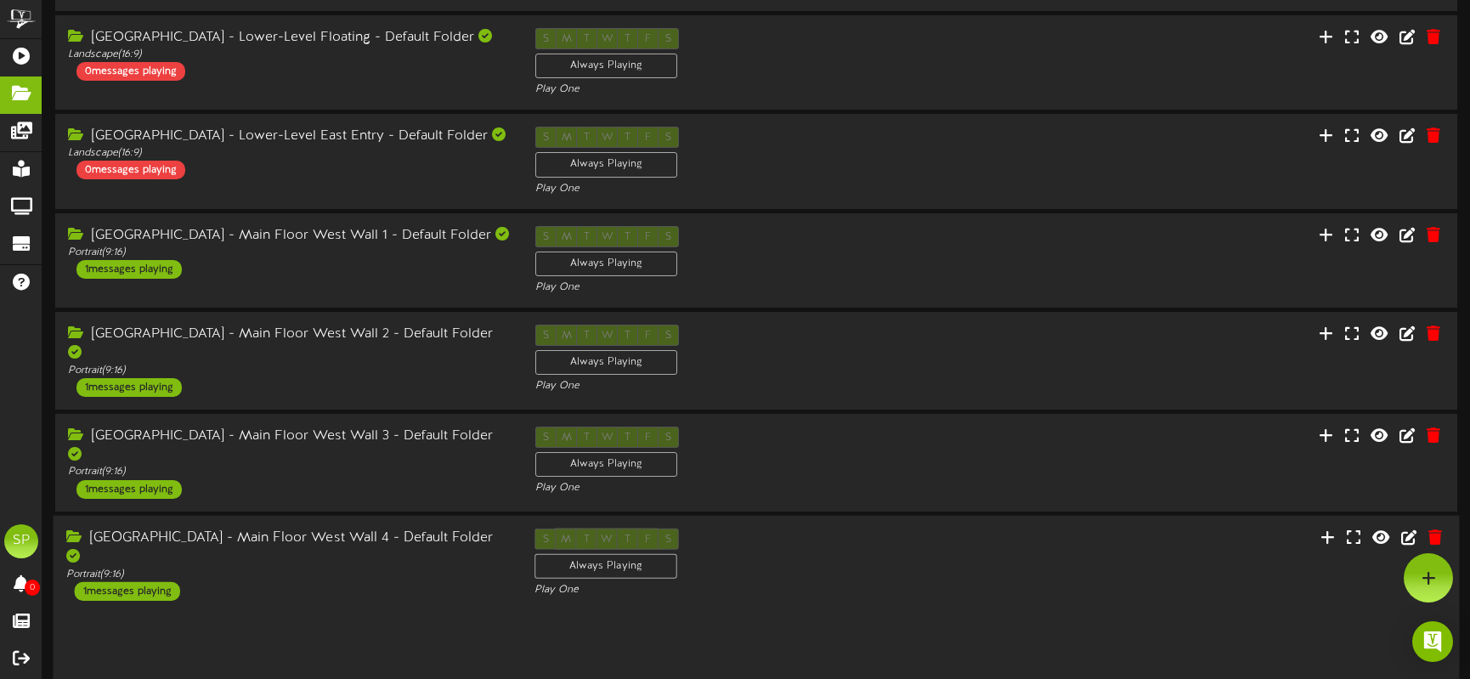
scroll to position [450, 0]
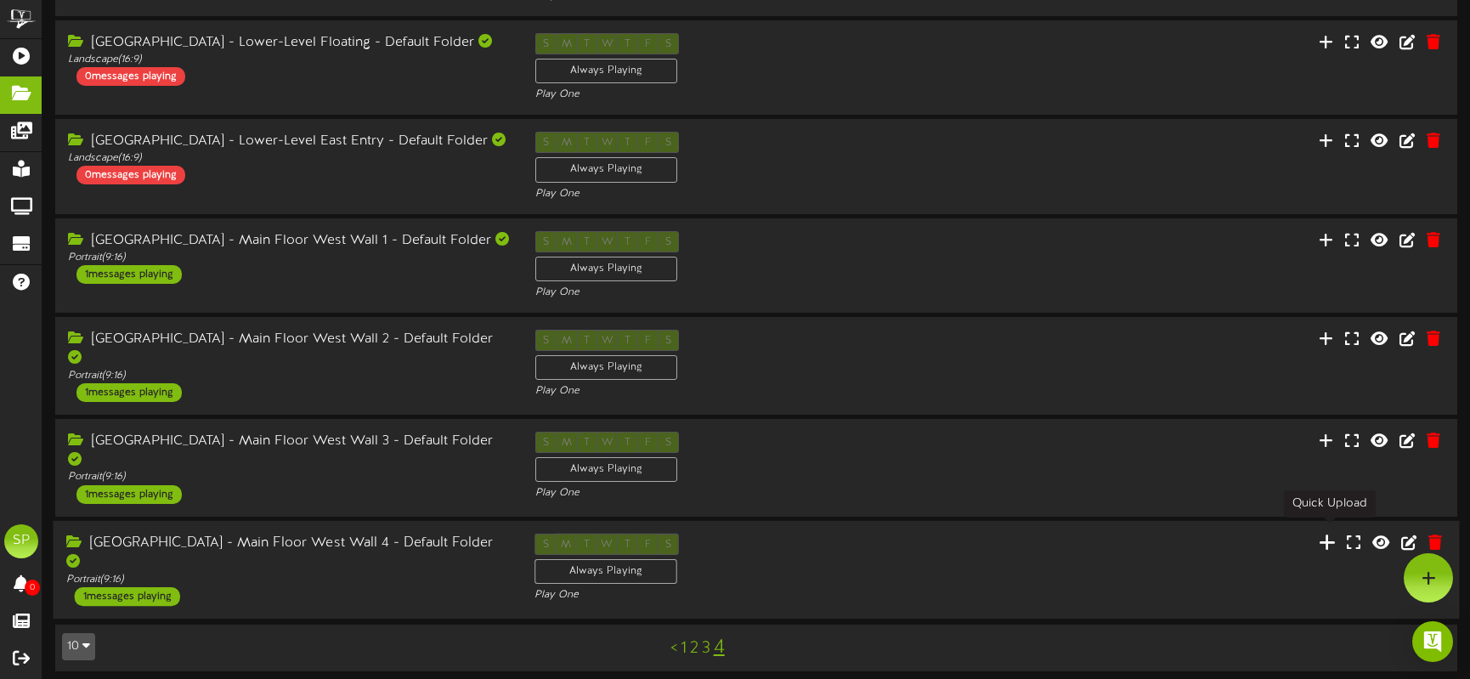
click at [1330, 533] on icon at bounding box center [1327, 541] width 17 height 19
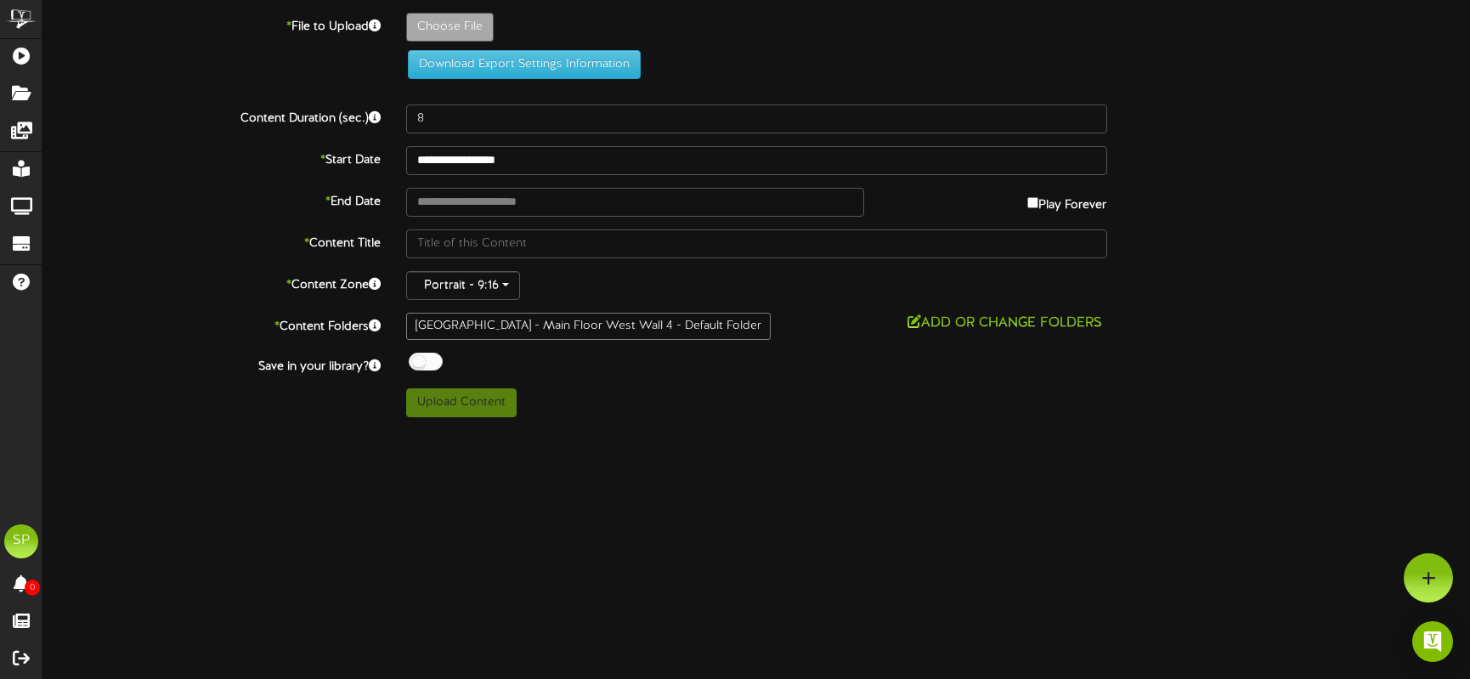
type input "**********"
type input "Checking_account_balance_cinemagraph_1080x1920"
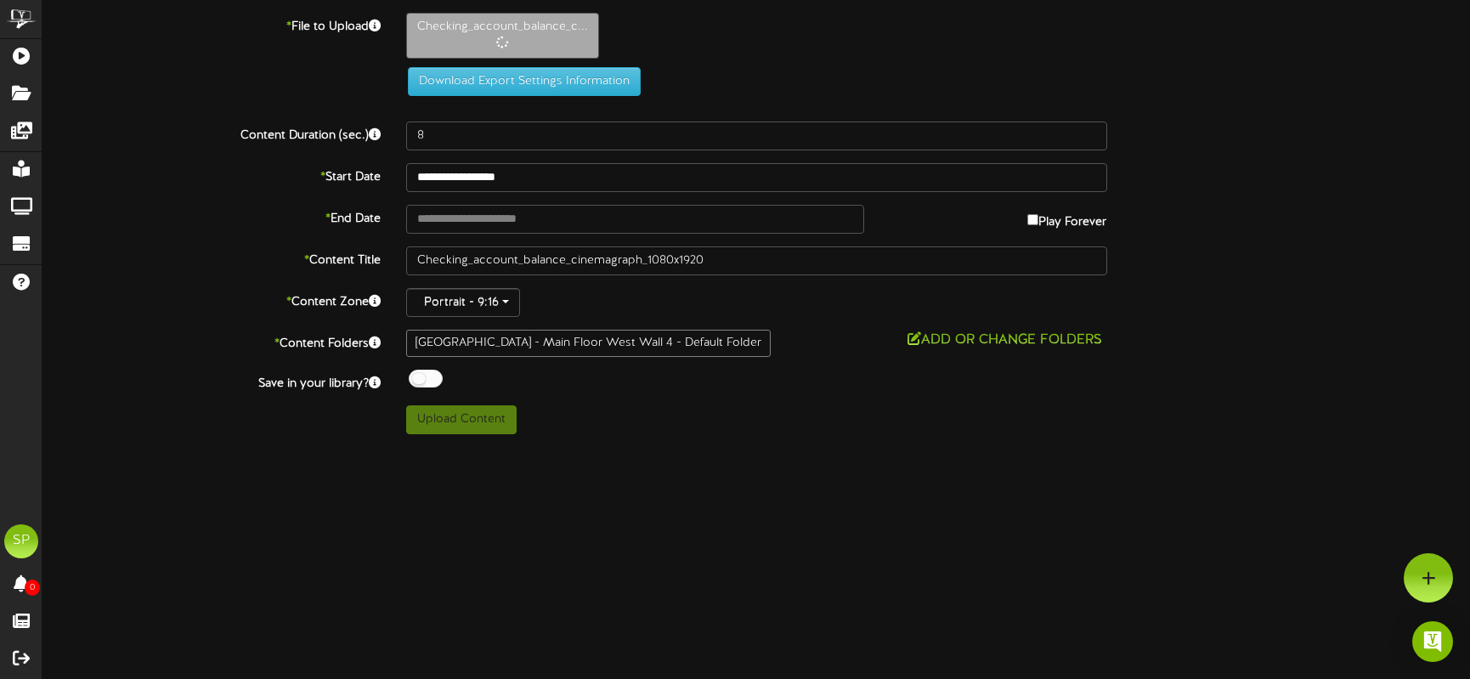
type input "16"
click at [419, 381] on div at bounding box center [426, 379] width 34 height 18
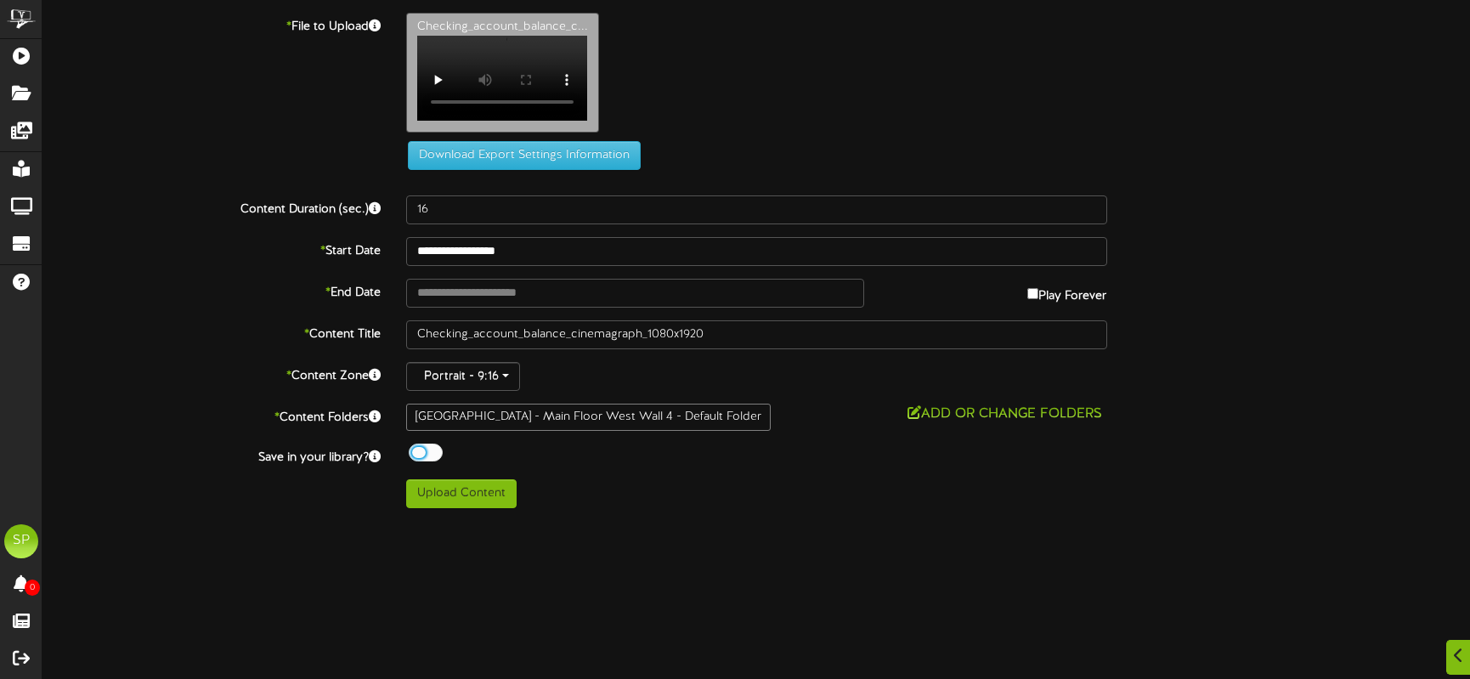
scroll to position [59, 0]
click at [458, 508] on button "Upload Content" at bounding box center [461, 493] width 110 height 29
type input "**********"
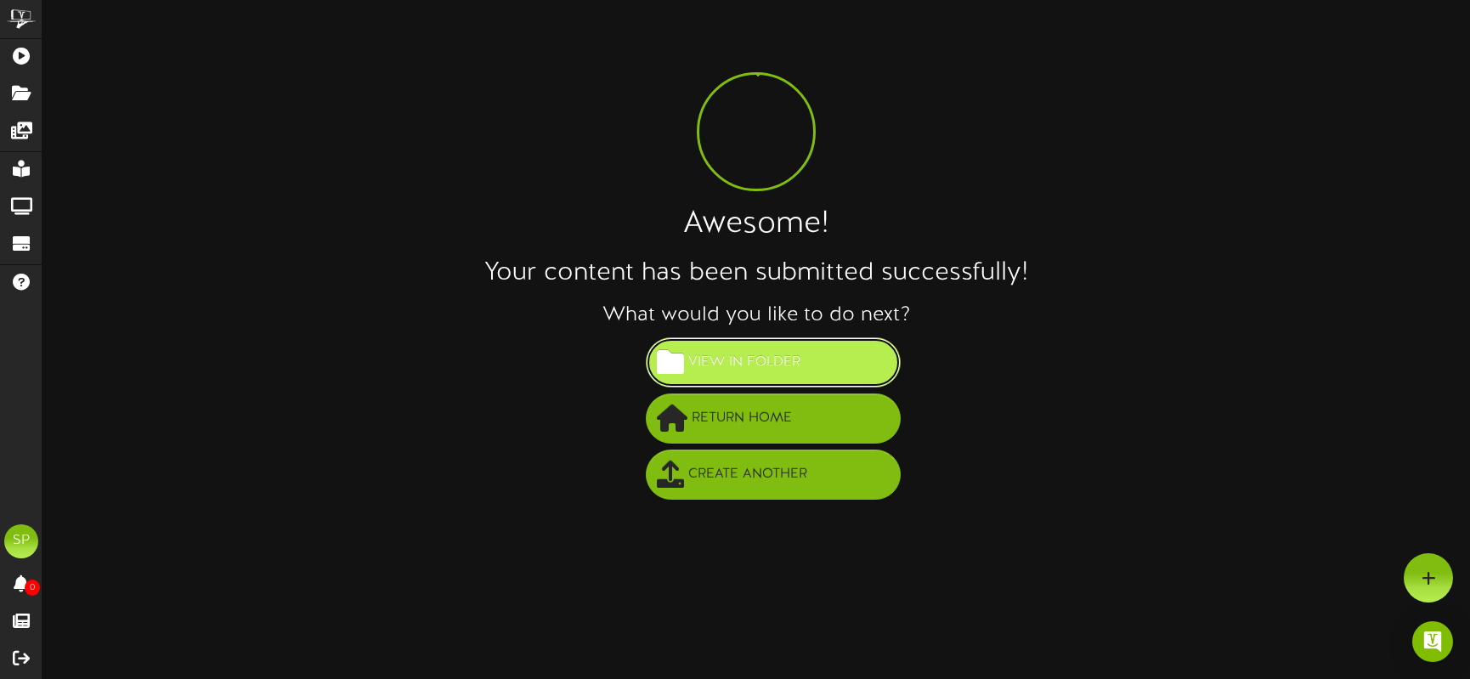
click at [776, 361] on span "View in Folder" at bounding box center [744, 362] width 121 height 28
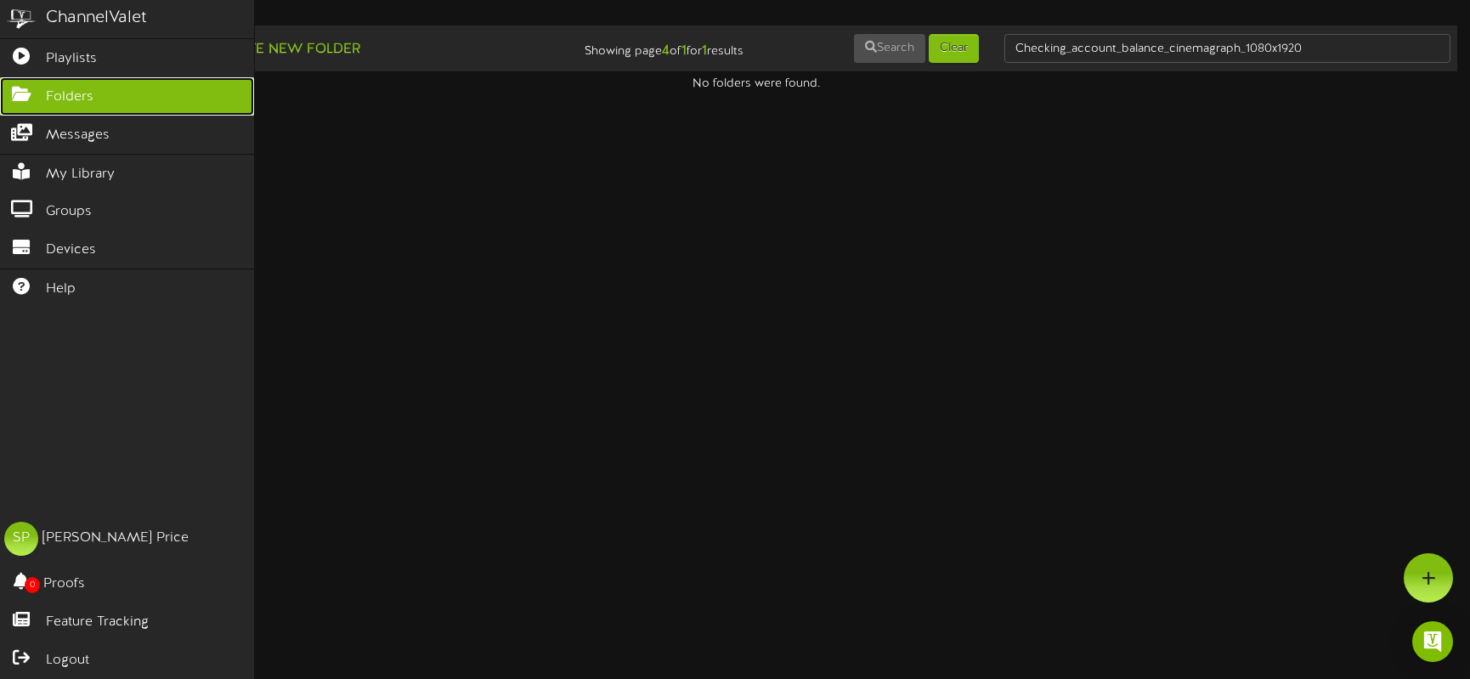
click at [55, 93] on span "Folders" at bounding box center [70, 98] width 48 height 20
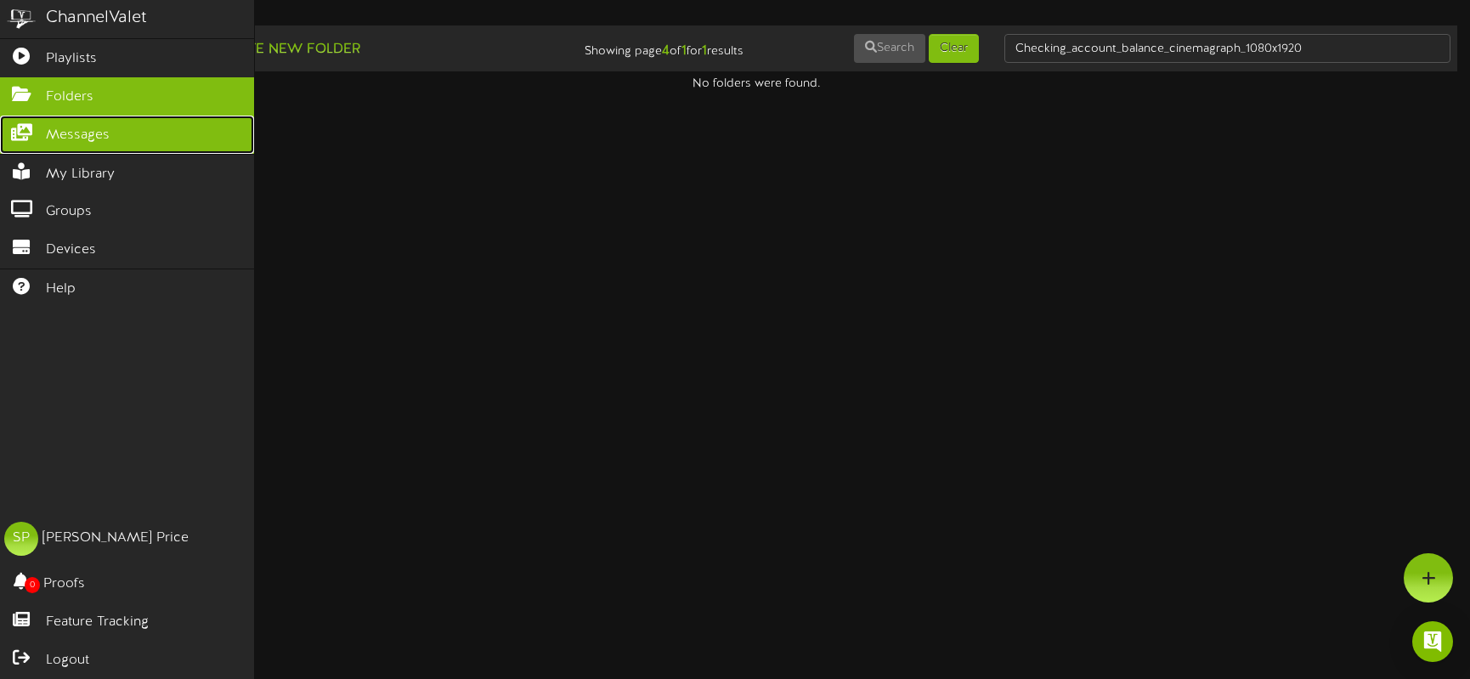
click at [59, 130] on span "Messages" at bounding box center [78, 136] width 64 height 20
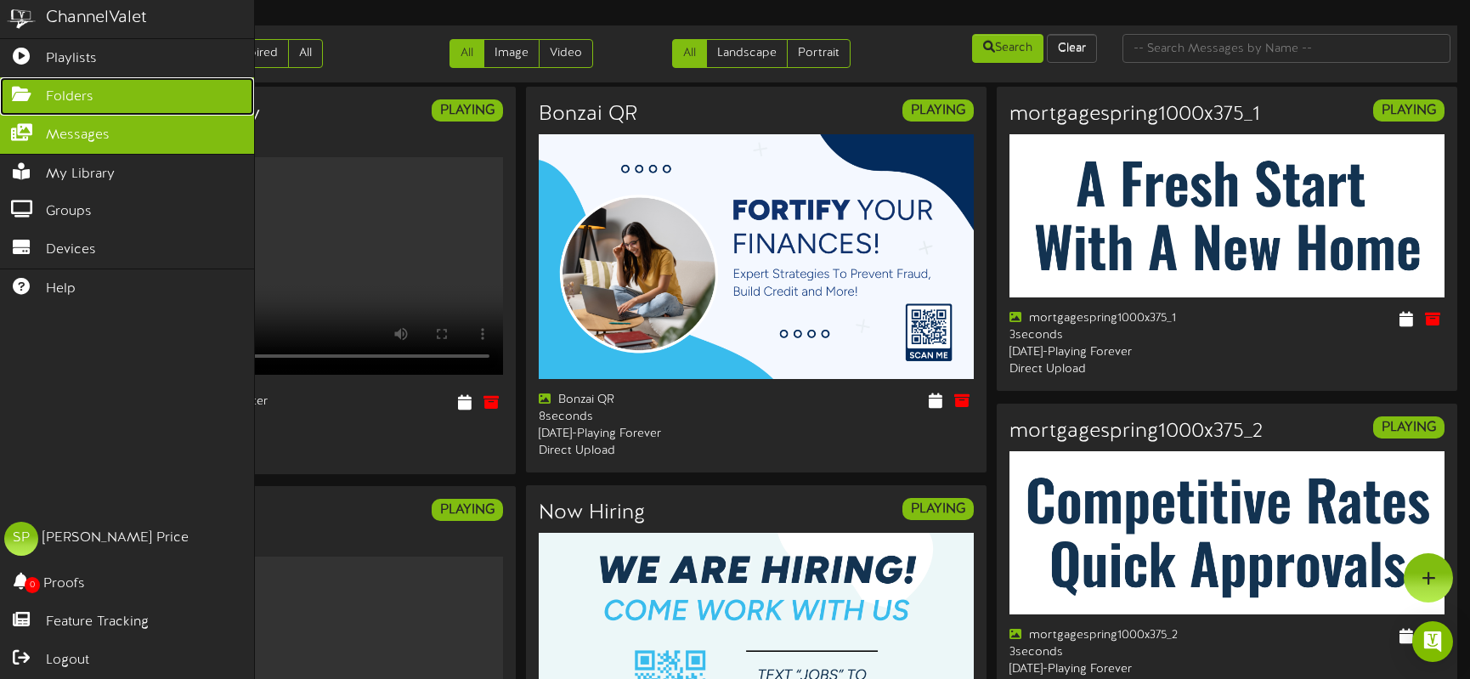
click at [71, 93] on span "Folders" at bounding box center [70, 98] width 48 height 20
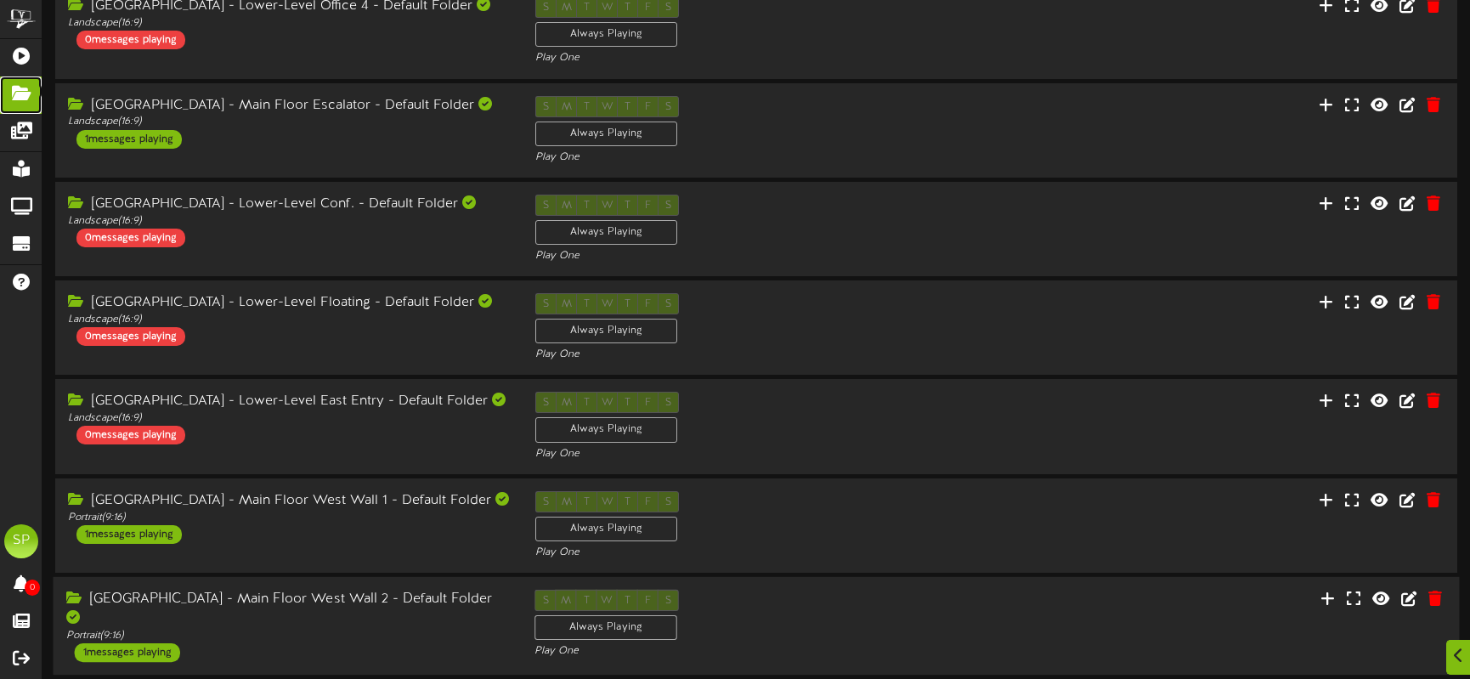
scroll to position [450, 0]
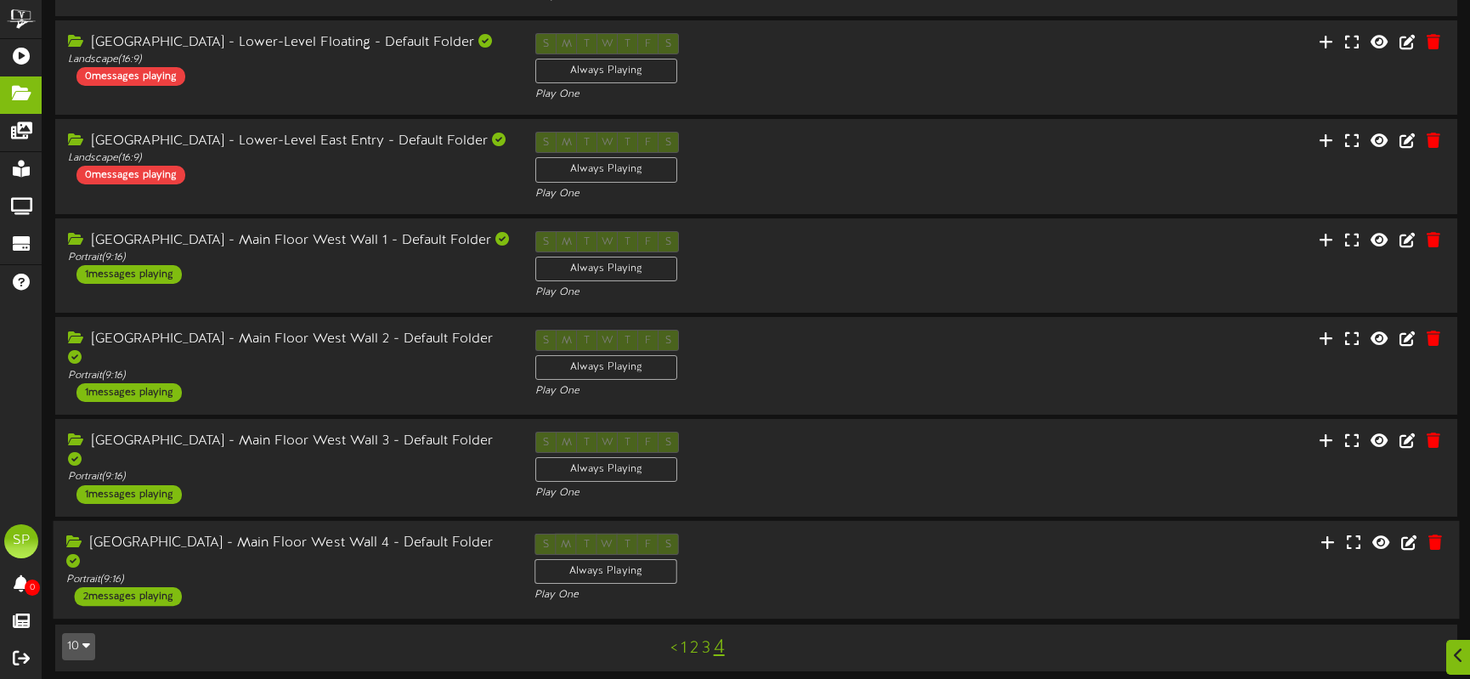
click at [114, 587] on div "2 messages playing" at bounding box center [128, 596] width 107 height 19
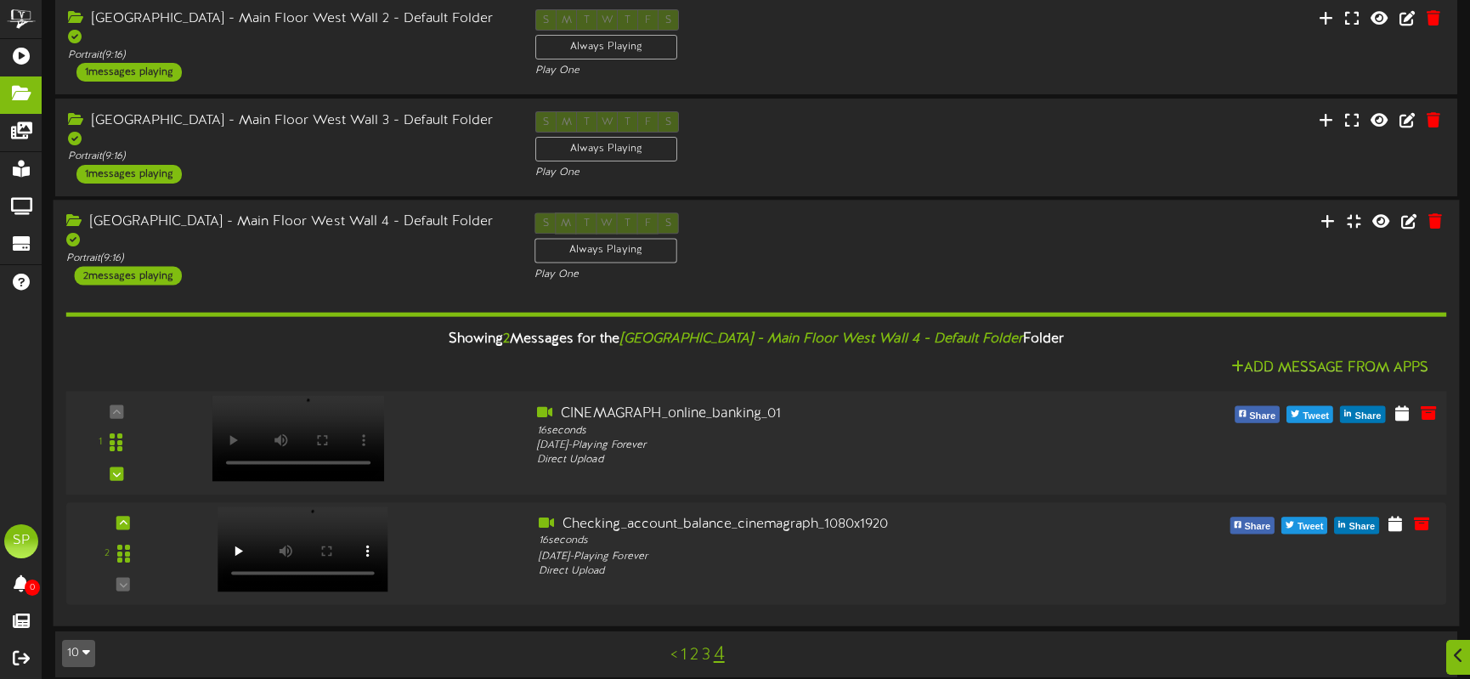
scroll to position [778, 0]
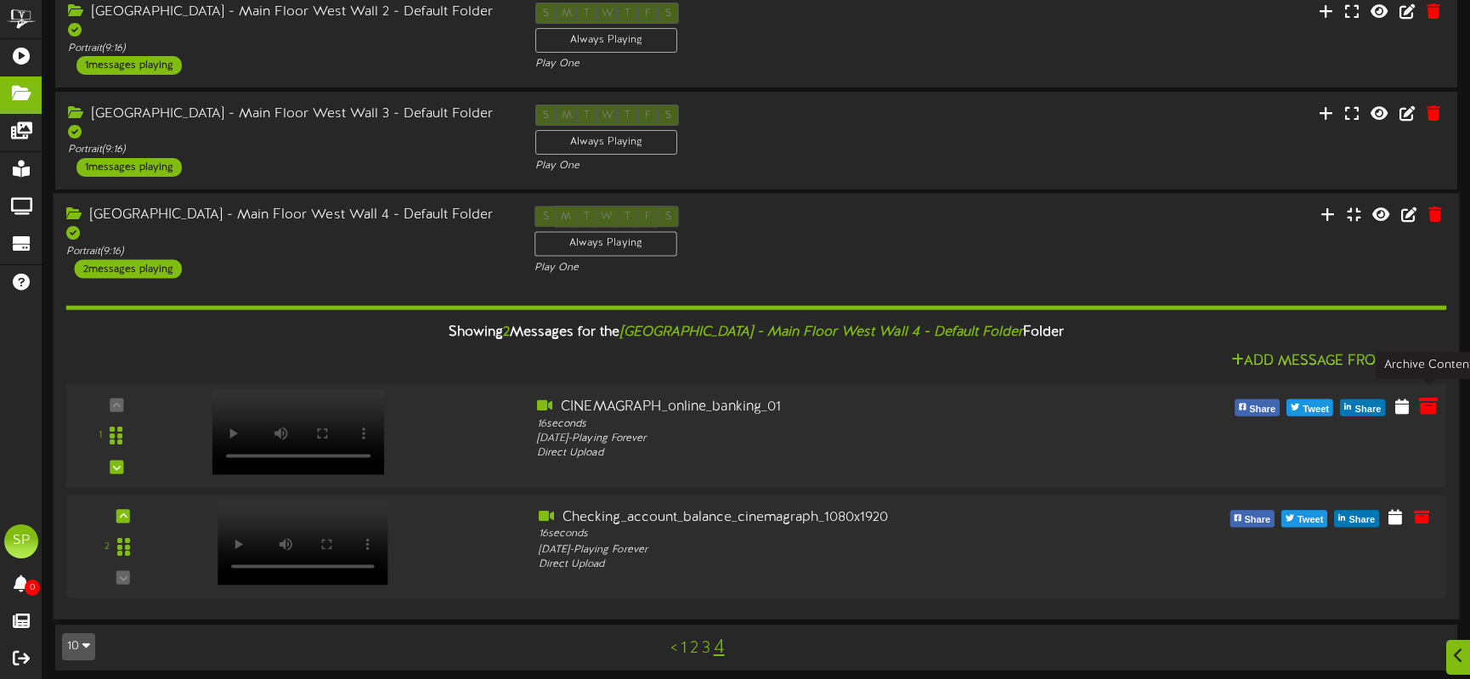
click at [1432, 396] on icon at bounding box center [1428, 404] width 19 height 19
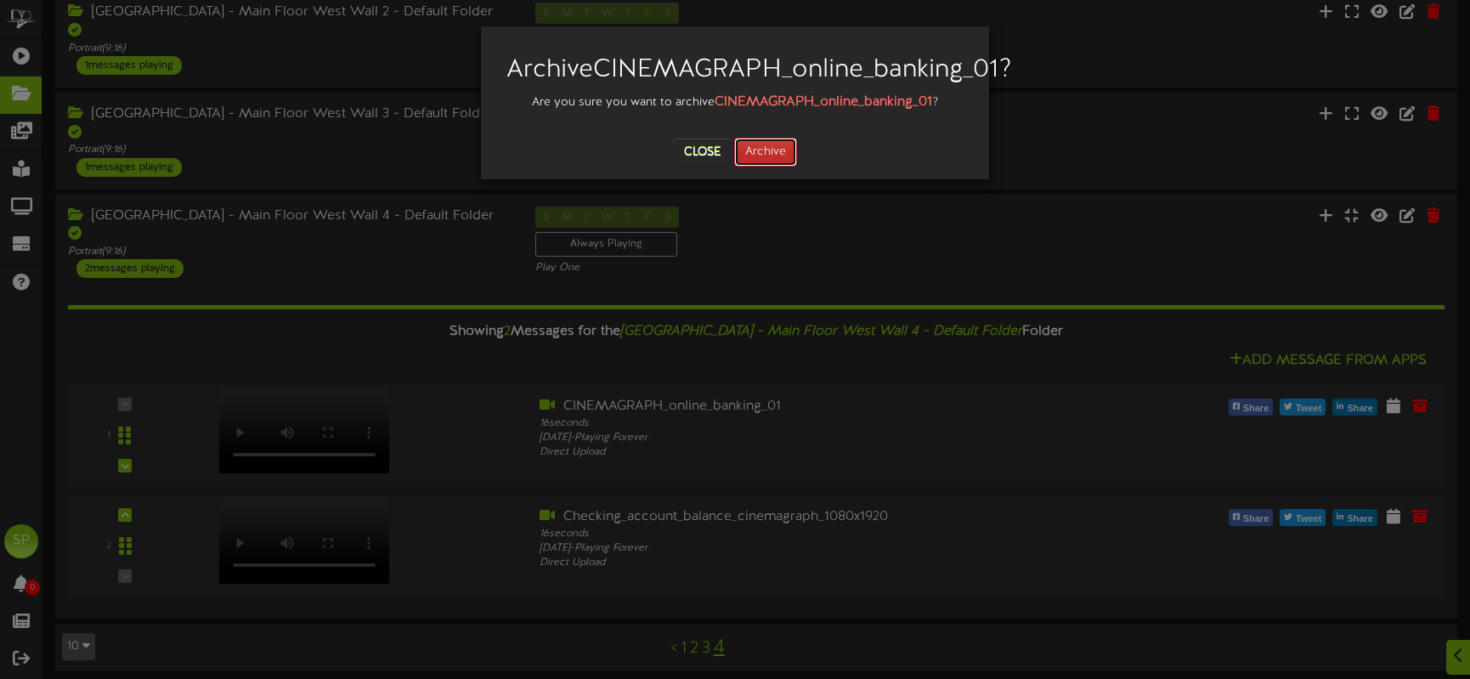
click at [761, 167] on button "Archive" at bounding box center [765, 152] width 63 height 29
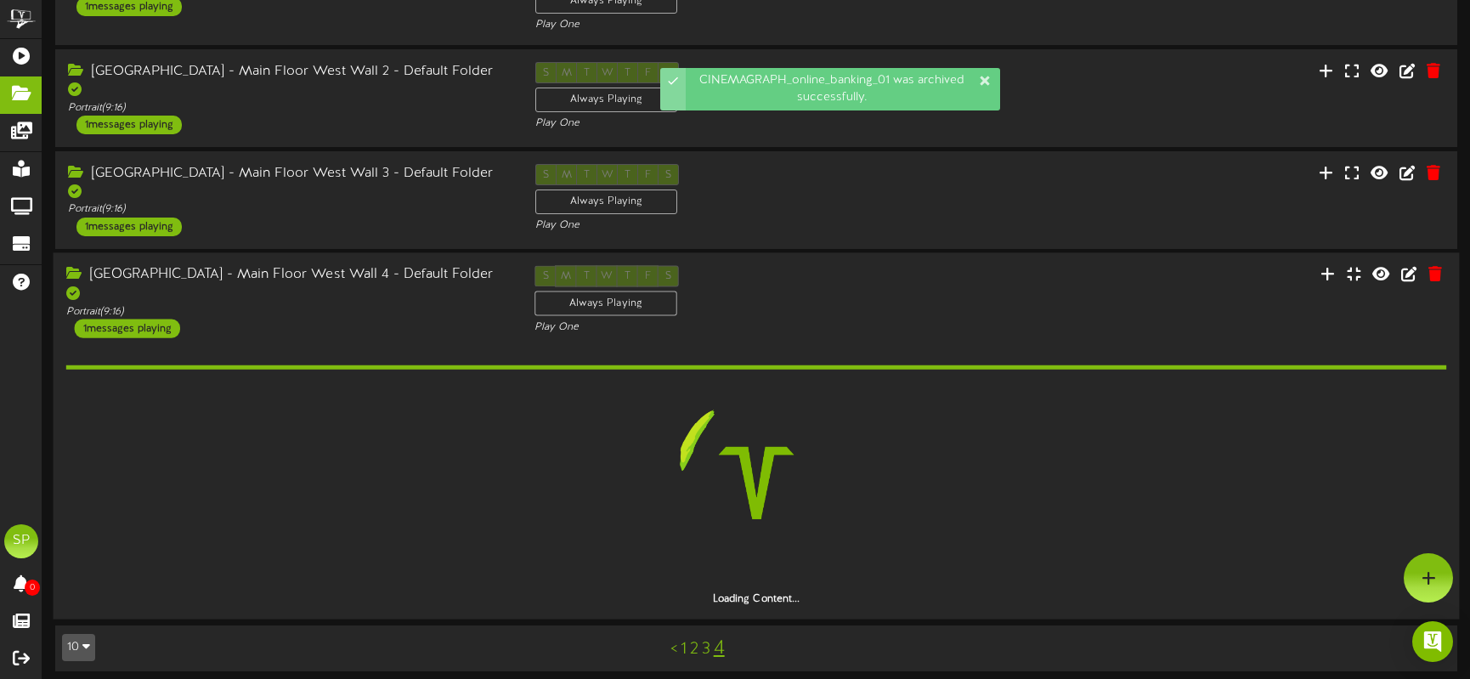
scroll to position [667, 0]
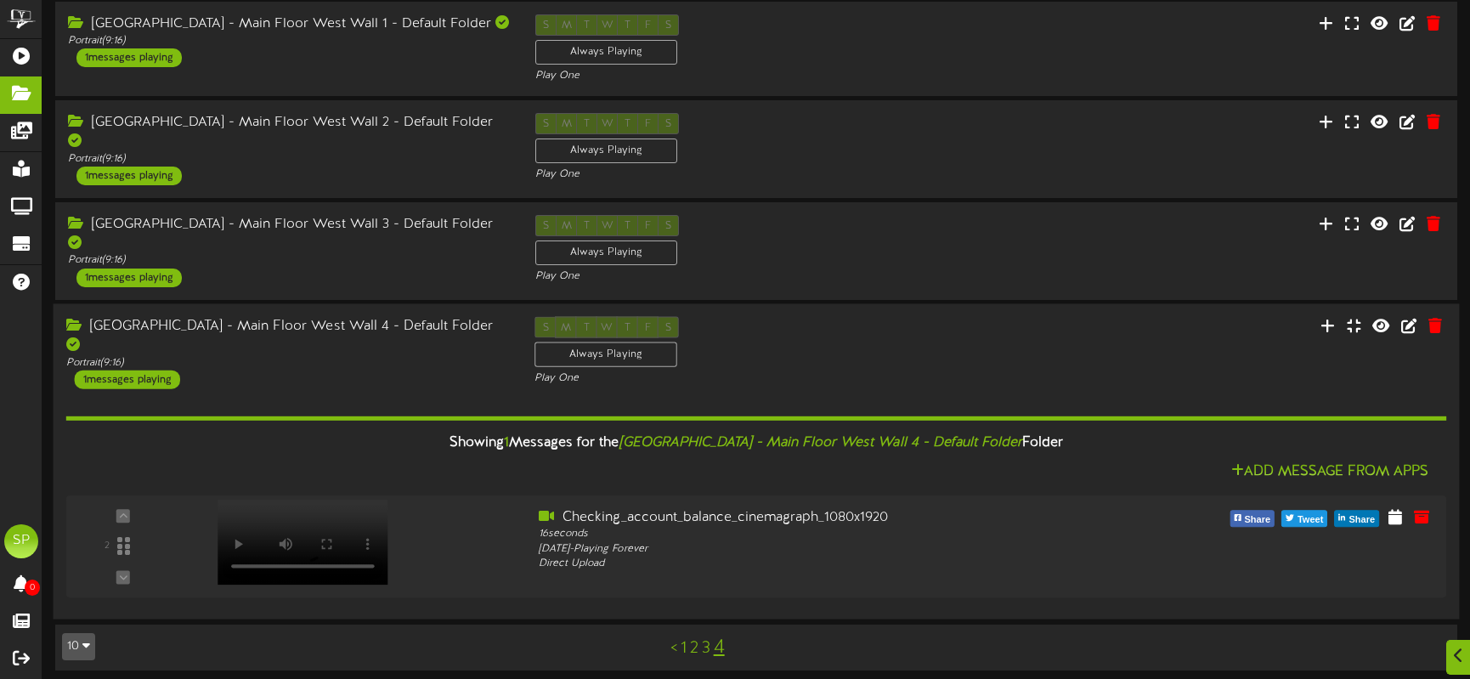
click at [132, 370] on div "1 messages playing" at bounding box center [127, 379] width 105 height 19
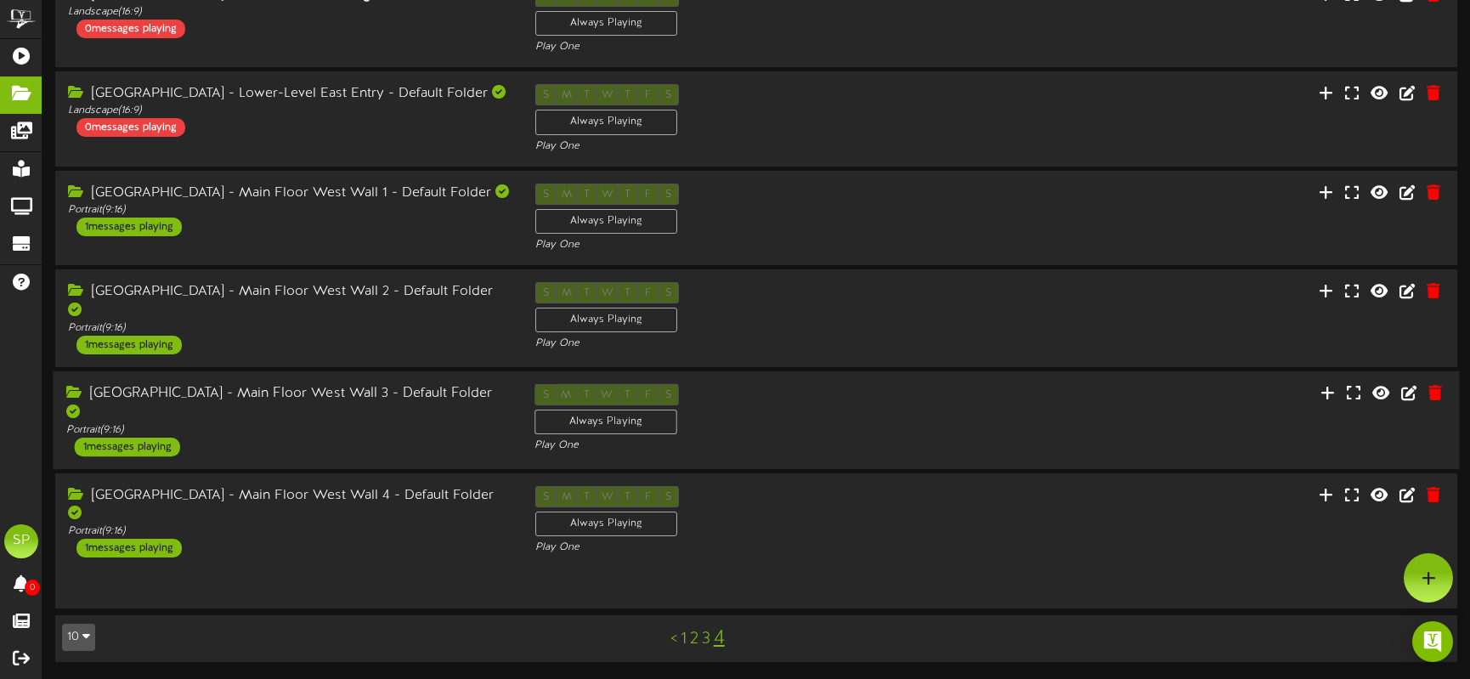
scroll to position [450, 0]
